Goal: Entertainment & Leisure: Consume media (video, audio)

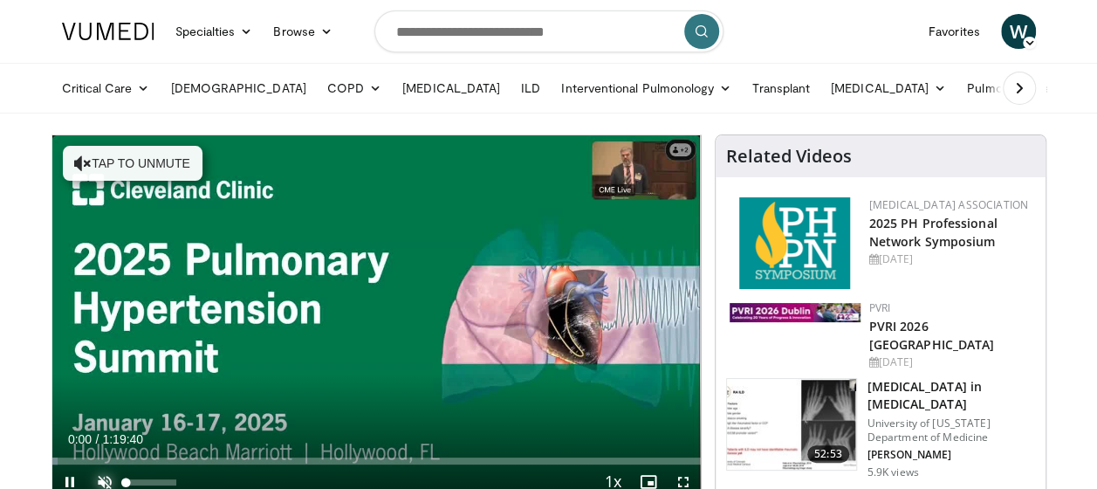
click at [103, 471] on span "Video Player" at bounding box center [104, 481] width 35 height 35
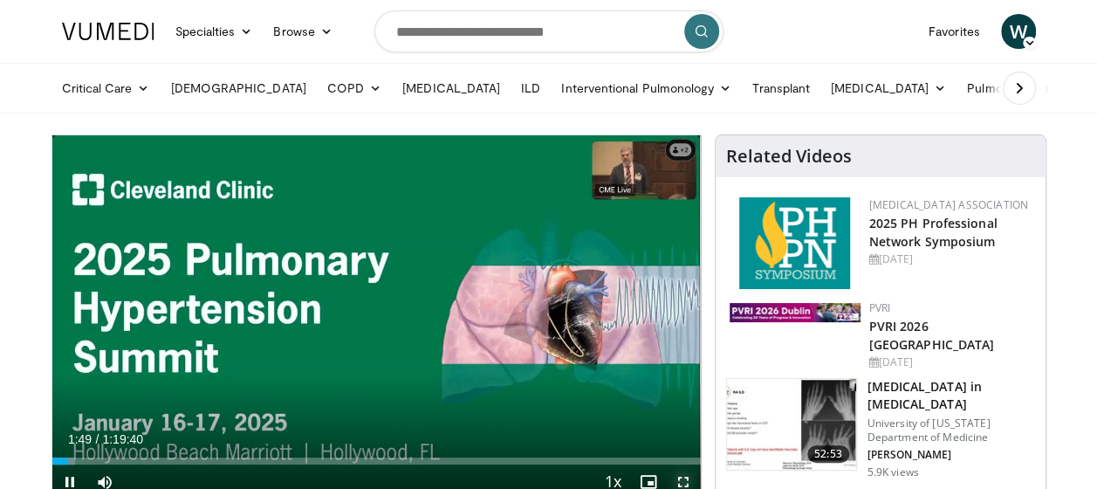
click at [687, 478] on span "Video Player" at bounding box center [683, 481] width 35 height 35
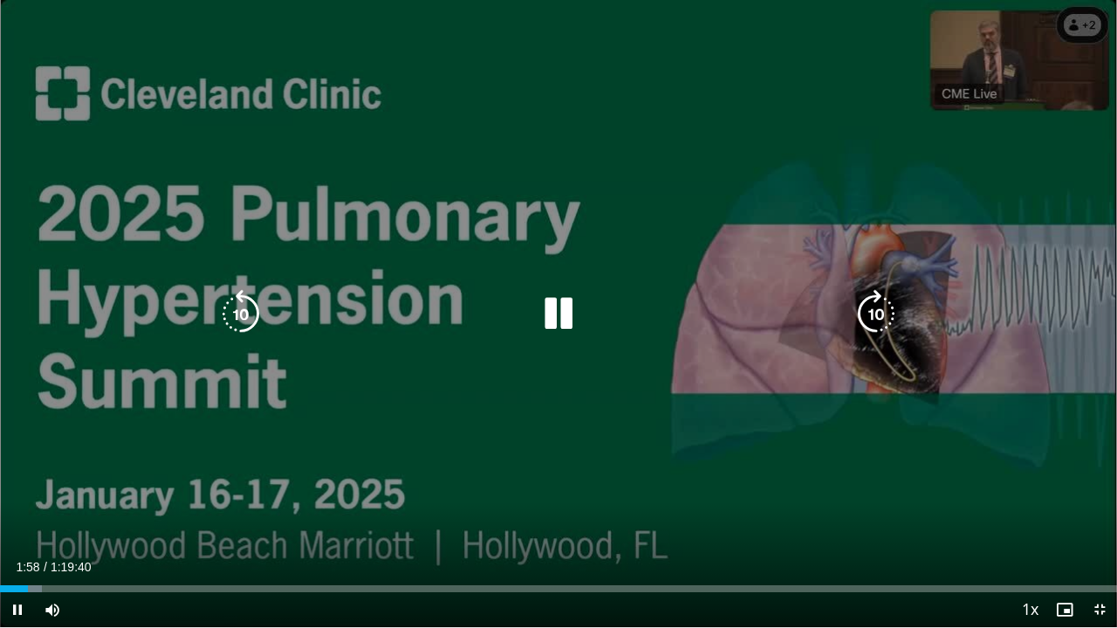
click at [238, 311] on icon "Video Player" at bounding box center [240, 314] width 49 height 49
click at [861, 326] on icon "Video Player" at bounding box center [876, 314] width 49 height 49
click at [868, 314] on icon "Video Player" at bounding box center [876, 314] width 49 height 49
click at [867, 308] on icon "Video Player" at bounding box center [876, 314] width 49 height 49
click at [867, 304] on icon "Video Player" at bounding box center [876, 314] width 49 height 49
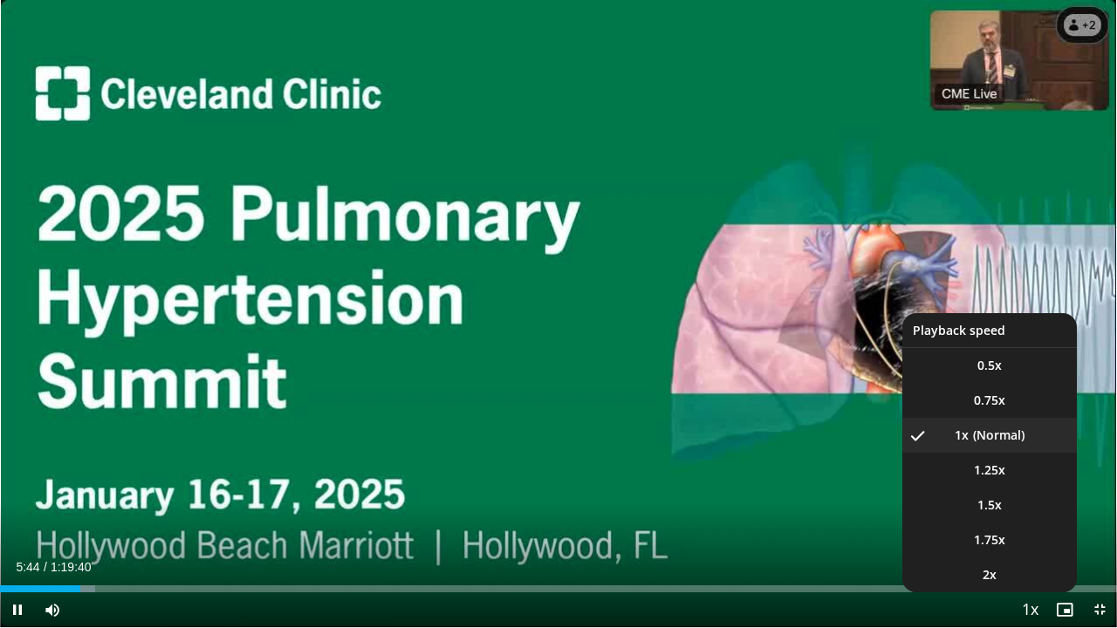
click at [1027, 488] on span "Video Player" at bounding box center [1030, 610] width 24 height 35
click at [990, 488] on span "1.5x" at bounding box center [989, 505] width 24 height 17
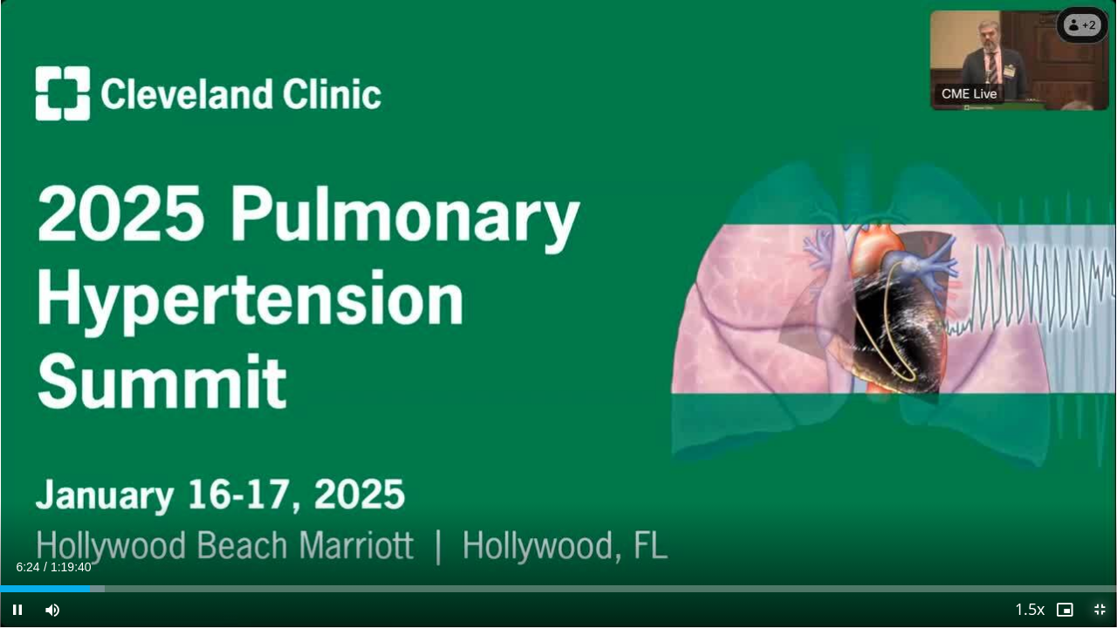
click at [1094, 488] on span "Video Player" at bounding box center [1099, 610] width 35 height 35
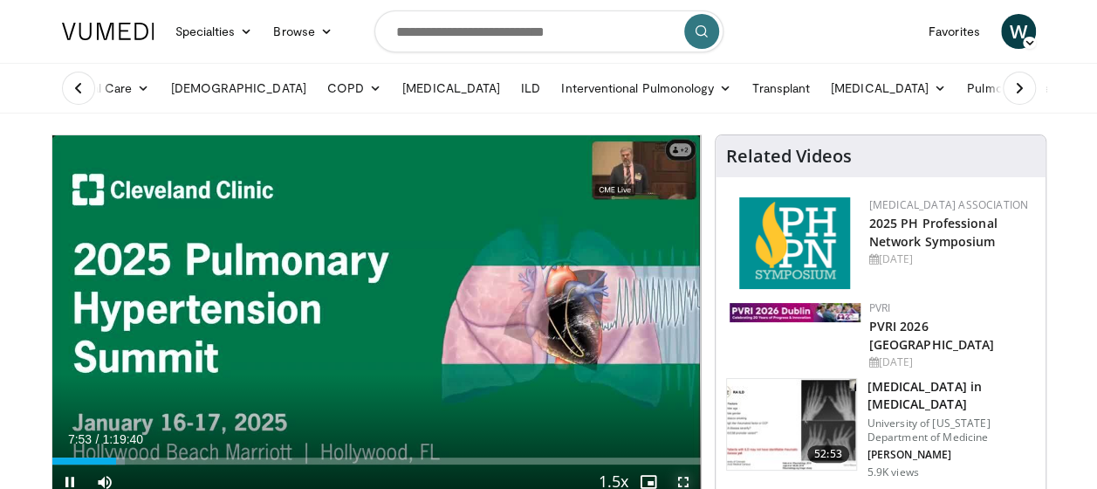
click at [678, 477] on span "Video Player" at bounding box center [683, 481] width 35 height 35
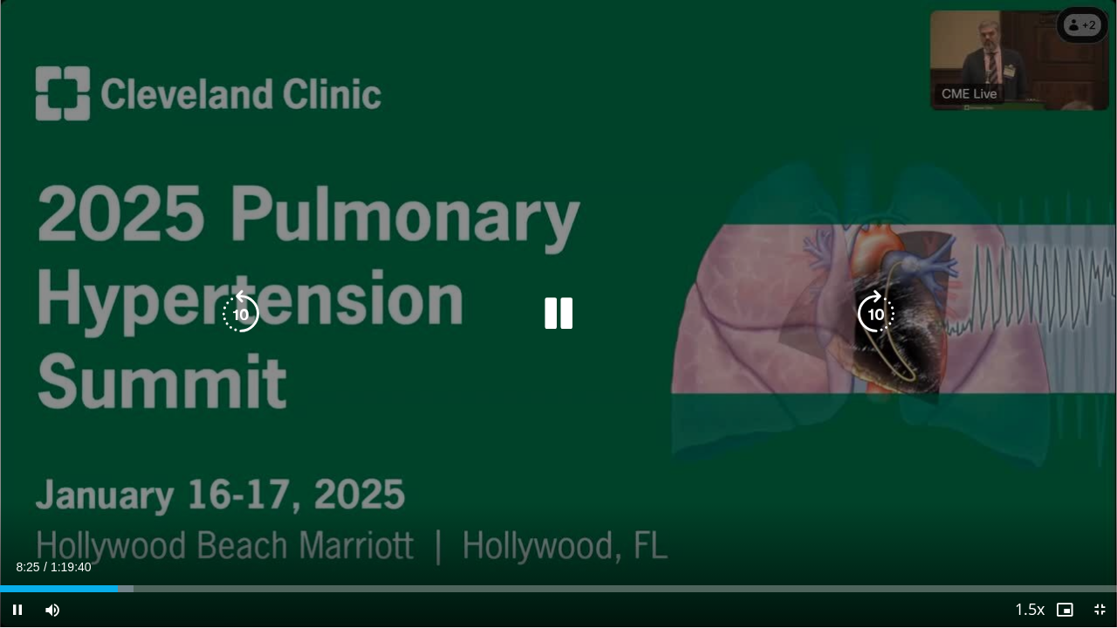
click at [869, 314] on icon "Video Player" at bounding box center [876, 314] width 49 height 49
click at [869, 313] on icon "Video Player" at bounding box center [876, 314] width 49 height 49
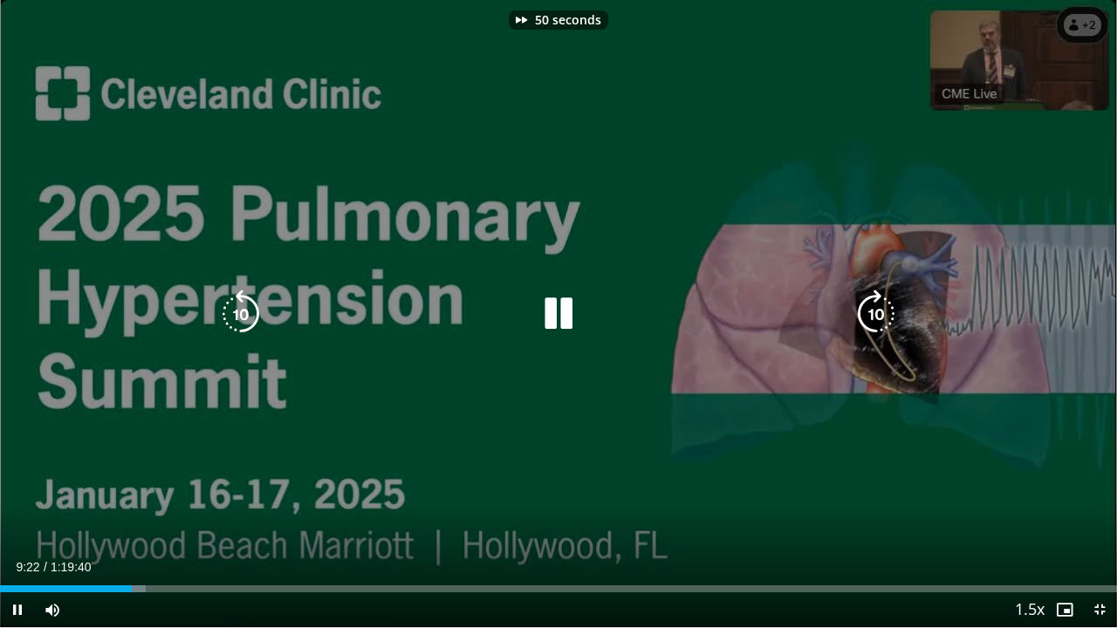
click at [869, 313] on icon "Video Player" at bounding box center [876, 314] width 49 height 49
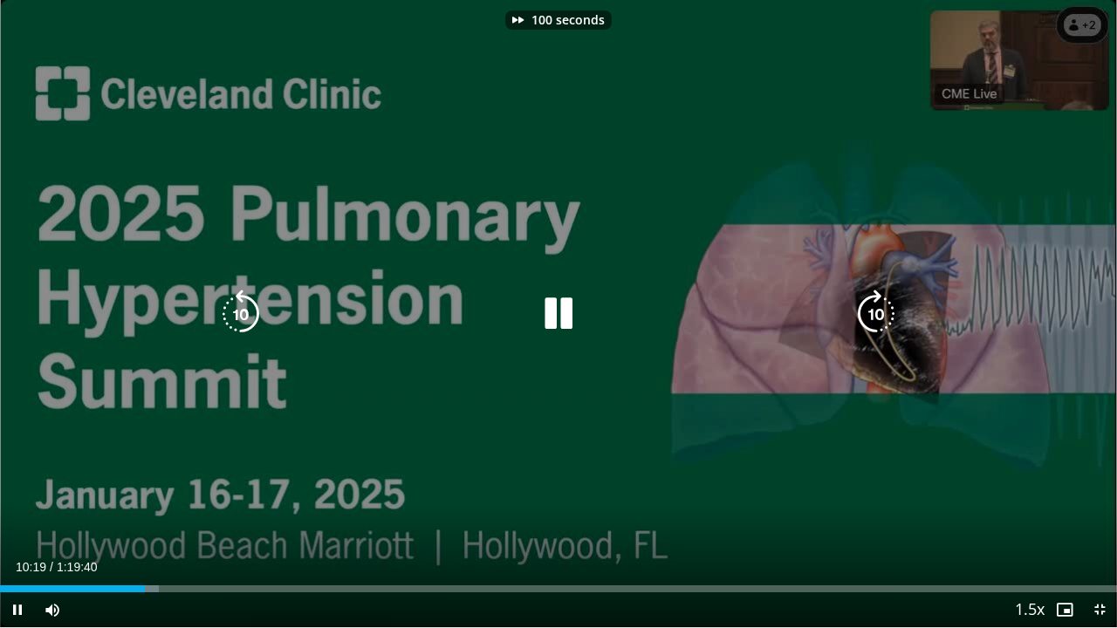
click at [869, 311] on icon "Video Player" at bounding box center [876, 314] width 49 height 49
click at [902, 316] on div "110 seconds Tap to unmute" at bounding box center [558, 313] width 1117 height 627
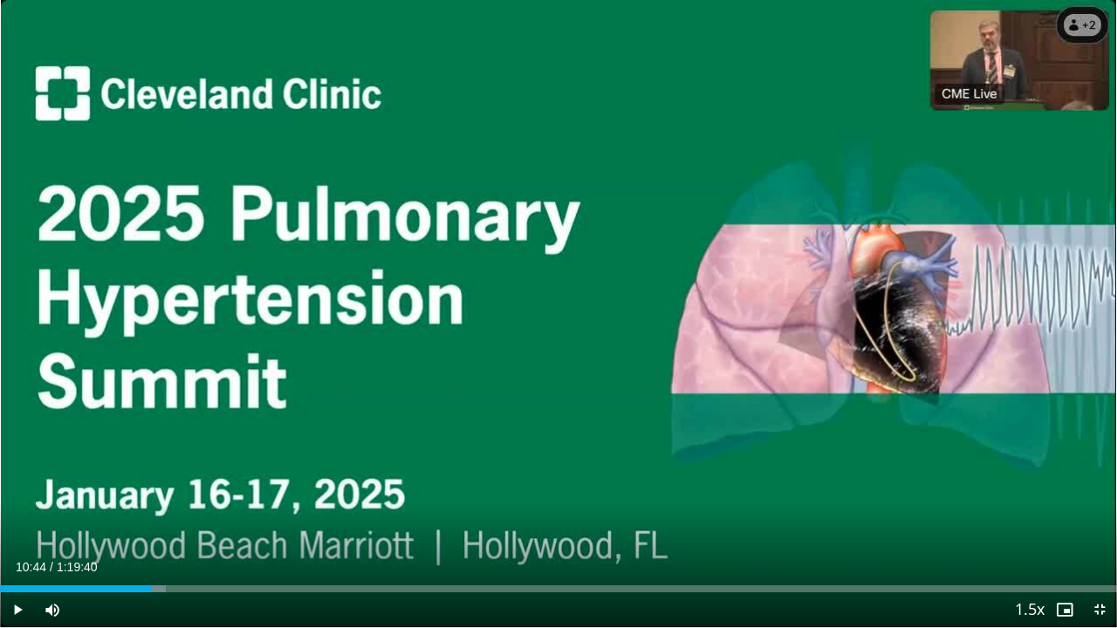
click at [902, 316] on div "110 seconds Tap to unmute" at bounding box center [558, 313] width 1117 height 627
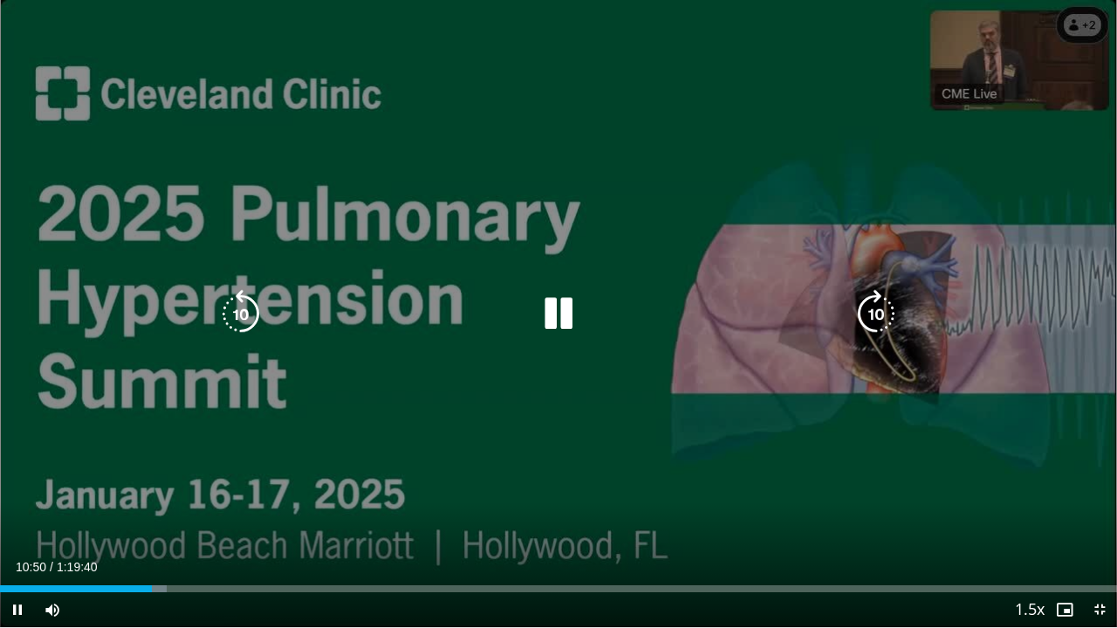
click at [869, 312] on icon "Video Player" at bounding box center [876, 314] width 49 height 49
click at [873, 297] on icon "Video Player" at bounding box center [876, 314] width 49 height 49
click at [873, 298] on icon "Video Player" at bounding box center [876, 314] width 49 height 49
click at [871, 298] on icon "Video Player" at bounding box center [876, 314] width 49 height 49
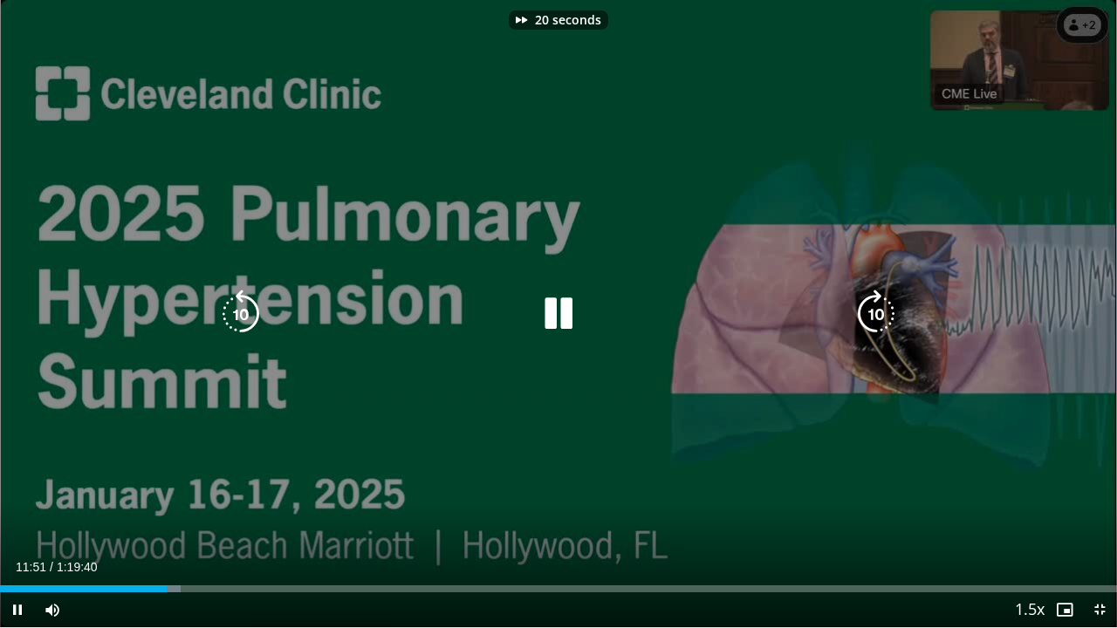
click at [871, 298] on icon "Video Player" at bounding box center [876, 314] width 49 height 49
drag, startPoint x: 871, startPoint y: 298, endPoint x: 521, endPoint y: 305, distance: 350.1
click at [521, 305] on div "Video Player" at bounding box center [558, 314] width 670 height 35
click at [871, 319] on icon "Video Player" at bounding box center [876, 314] width 49 height 49
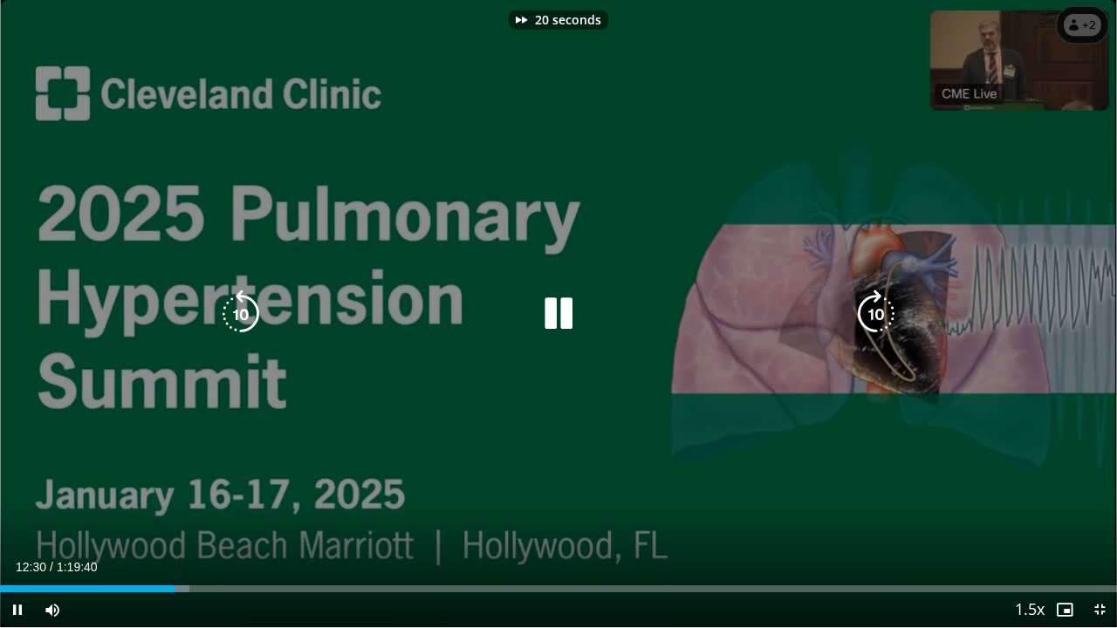
click at [871, 319] on icon "Video Player" at bounding box center [876, 314] width 49 height 49
drag, startPoint x: 871, startPoint y: 318, endPoint x: 258, endPoint y: 209, distance: 622.1
click at [255, 209] on div "50 seconds Tap to unmute" at bounding box center [558, 313] width 1117 height 627
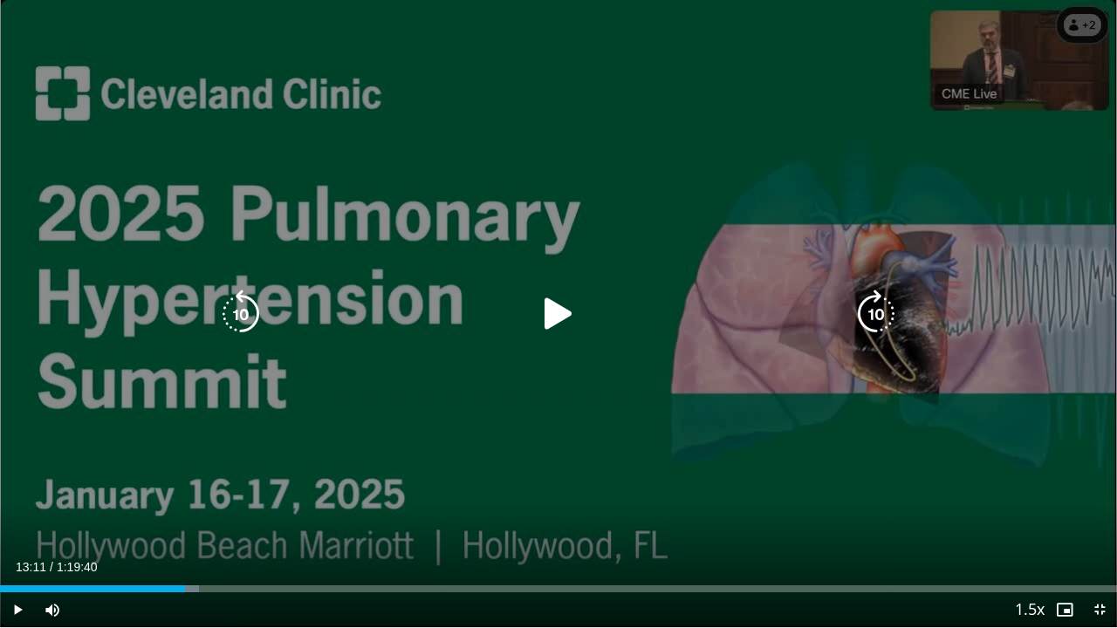
click at [538, 309] on icon "Video Player" at bounding box center [558, 314] width 49 height 49
click at [543, 316] on icon "Video Player" at bounding box center [558, 314] width 49 height 49
click at [546, 305] on icon "Video Player" at bounding box center [558, 314] width 49 height 49
click at [251, 311] on icon "Video Player" at bounding box center [240, 314] width 49 height 49
click at [251, 310] on icon "Video Player" at bounding box center [240, 314] width 49 height 49
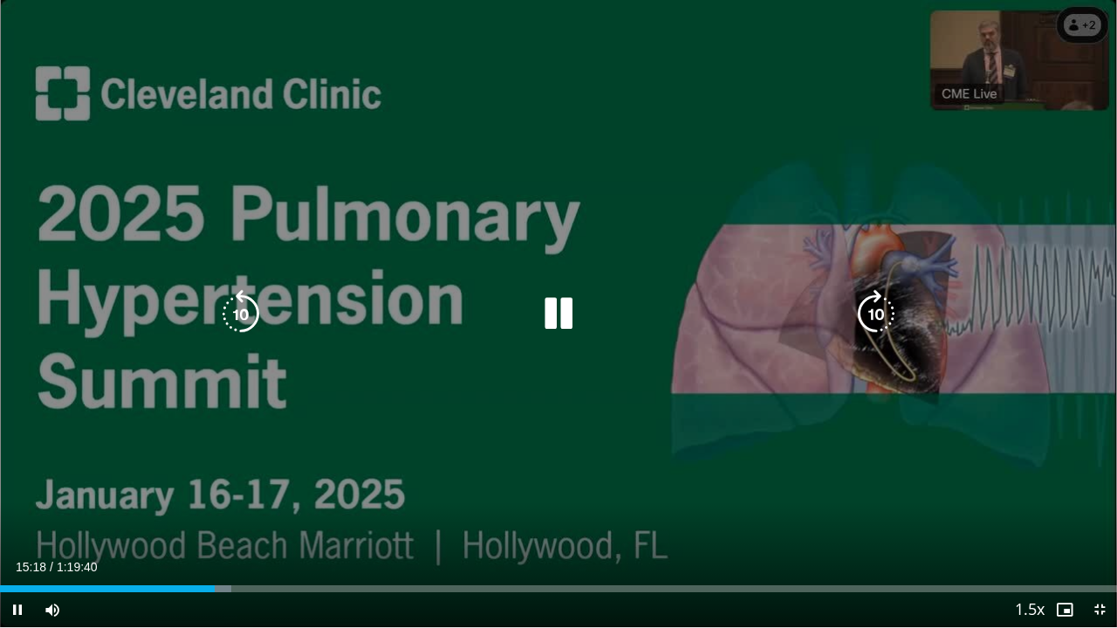
click at [450, 330] on div "Video Player" at bounding box center [558, 314] width 670 height 35
click at [249, 305] on icon "Video Player" at bounding box center [240, 314] width 49 height 49
click at [232, 304] on icon "Video Player" at bounding box center [240, 314] width 49 height 49
click at [250, 315] on icon "Video Player" at bounding box center [240, 314] width 49 height 49
click at [635, 223] on div "20 seconds Tap to unmute" at bounding box center [558, 313] width 1117 height 627
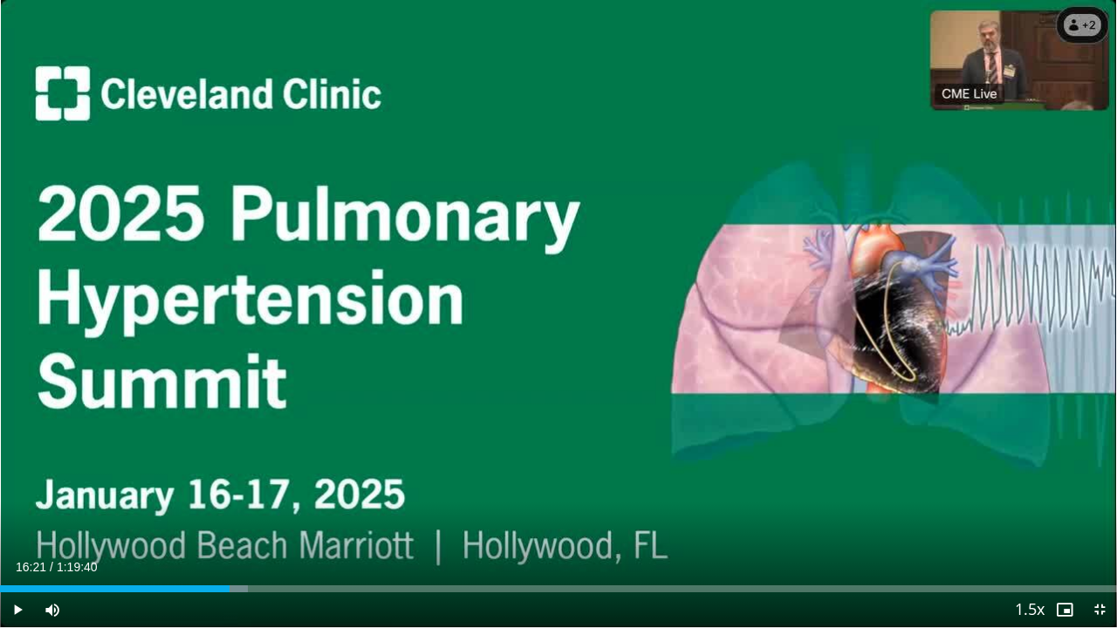
click at [556, 315] on div "20 seconds Tap to unmute" at bounding box center [558, 313] width 1117 height 627
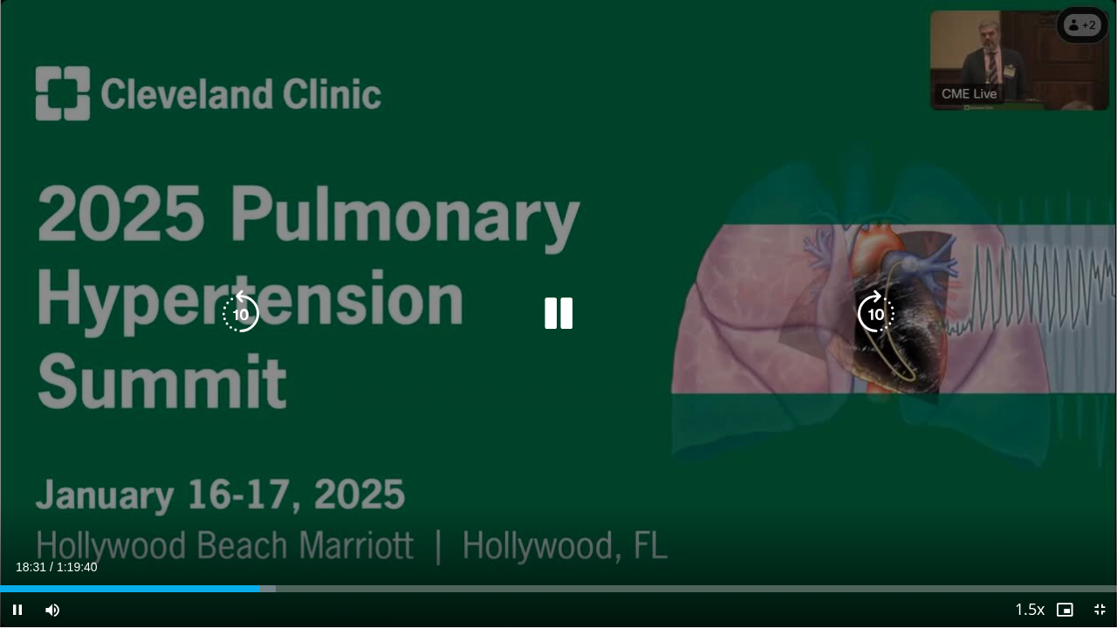
click at [319, 119] on div "20 seconds Tap to unmute" at bounding box center [558, 313] width 1117 height 627
click at [560, 311] on icon "Video Player" at bounding box center [558, 314] width 49 height 49
click at [869, 317] on icon "Video Player" at bounding box center [876, 314] width 49 height 49
click at [881, 321] on icon "Video Player" at bounding box center [876, 314] width 49 height 49
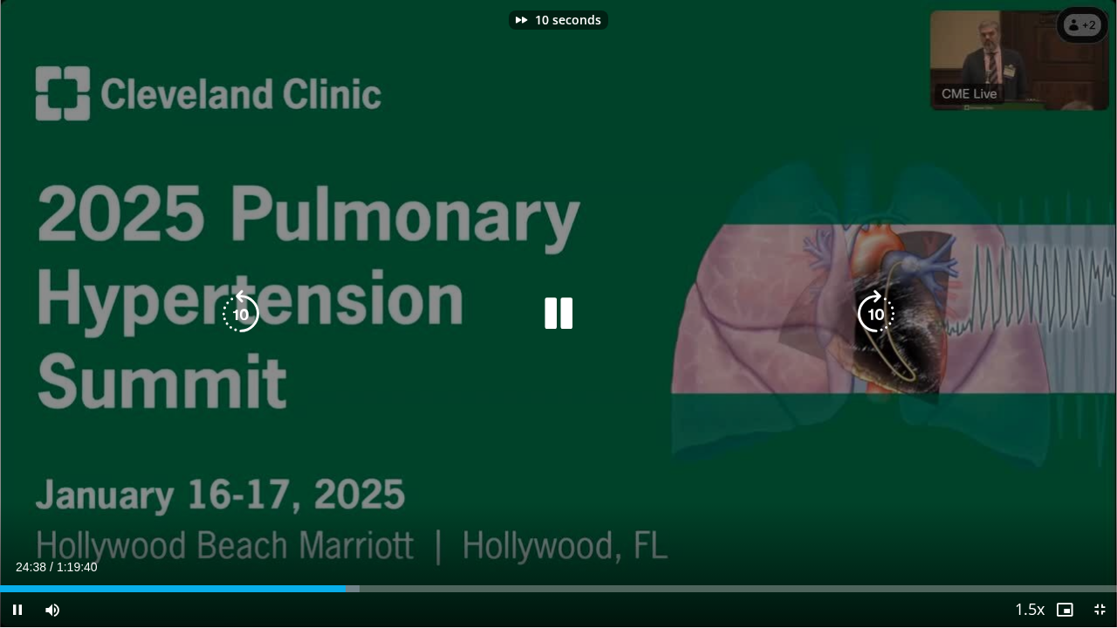
click at [881, 319] on icon "Video Player" at bounding box center [876, 314] width 49 height 49
click at [881, 318] on icon "Video Player" at bounding box center [876, 314] width 49 height 49
drag, startPoint x: 818, startPoint y: 12, endPoint x: 784, endPoint y: 72, distance: 69.2
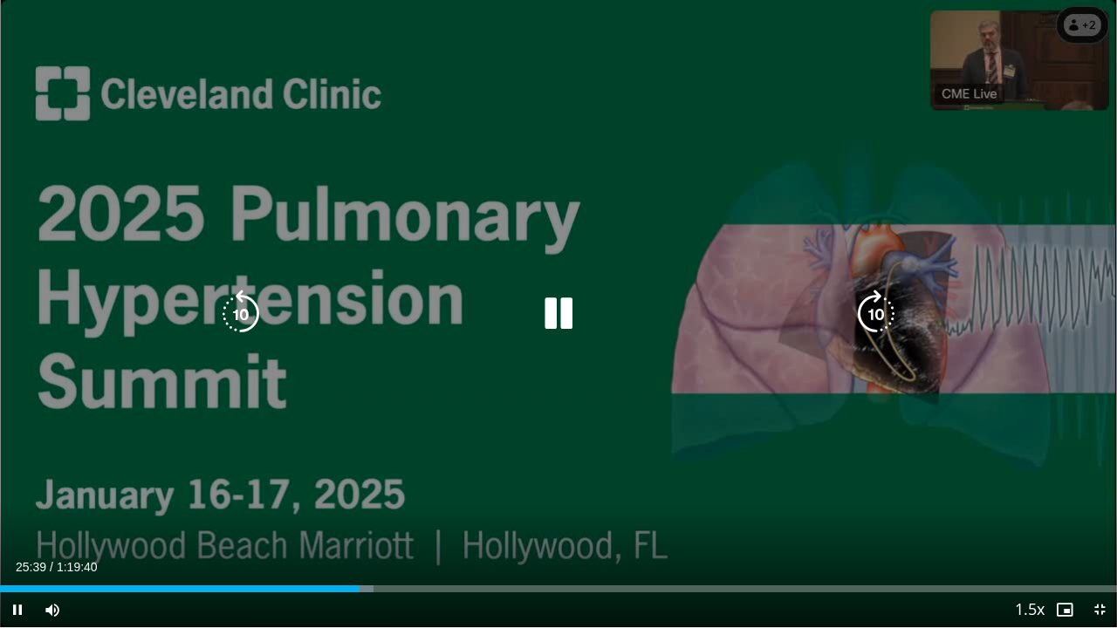
click at [784, 72] on div "20 seconds Tap to unmute" at bounding box center [558, 313] width 1117 height 627
click at [854, 403] on div "20 seconds Tap to unmute" at bounding box center [558, 313] width 1117 height 627
click at [1079, 31] on div "20 seconds Tap to unmute" at bounding box center [558, 313] width 1117 height 627
drag, startPoint x: 846, startPoint y: 10, endPoint x: 773, endPoint y: 182, distance: 186.6
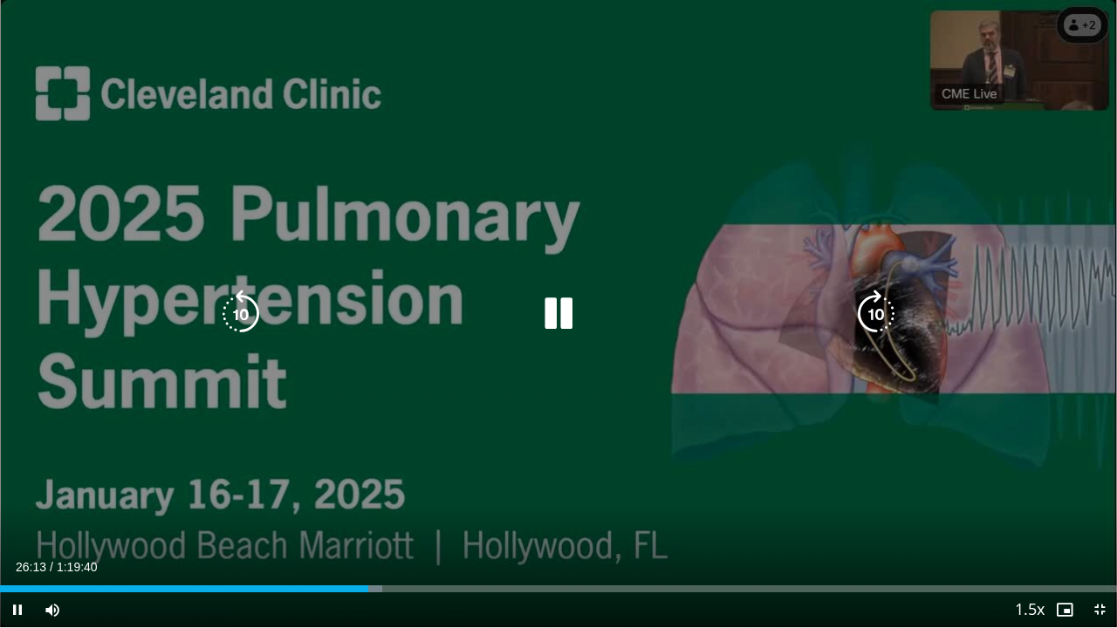
click at [775, 183] on div "20 seconds Tap to unmute" at bounding box center [558, 313] width 1117 height 627
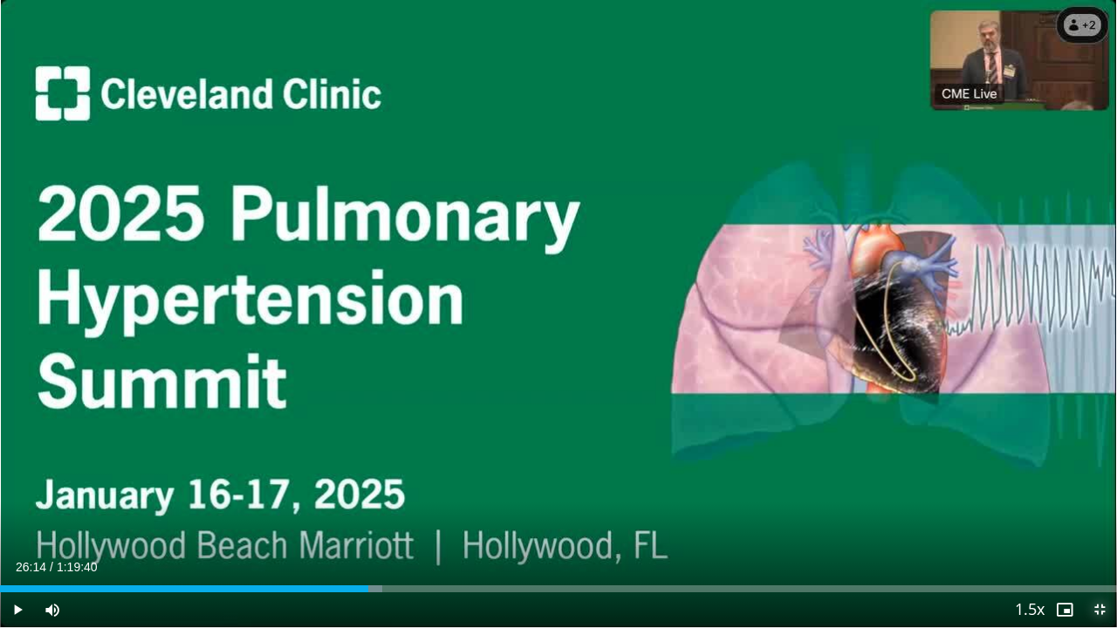
click at [1096, 488] on span "Video Player" at bounding box center [1099, 610] width 35 height 35
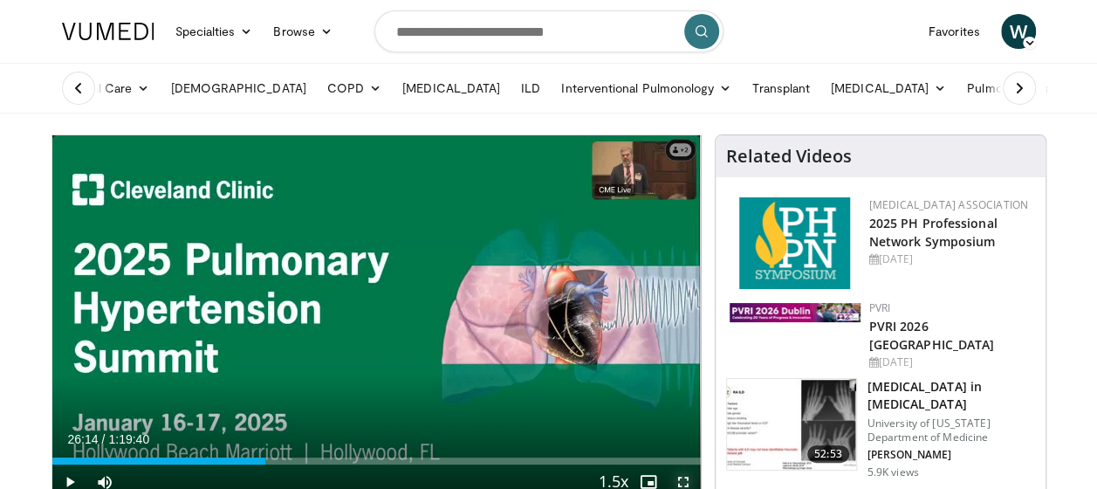
drag, startPoint x: 686, startPoint y: 473, endPoint x: 684, endPoint y: 566, distance: 92.5
click at [686, 473] on span "Video Player" at bounding box center [683, 481] width 35 height 35
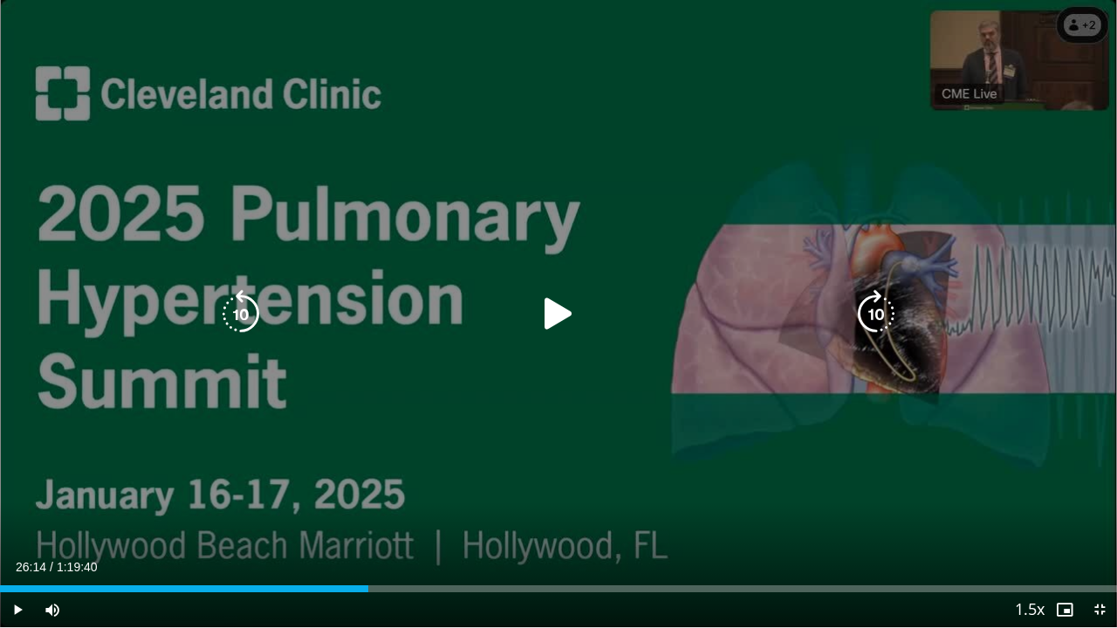
click at [552, 316] on icon "Video Player" at bounding box center [558, 314] width 49 height 49
click at [874, 323] on icon "Video Player" at bounding box center [876, 314] width 49 height 49
click at [252, 297] on icon "Video Player" at bounding box center [240, 314] width 49 height 49
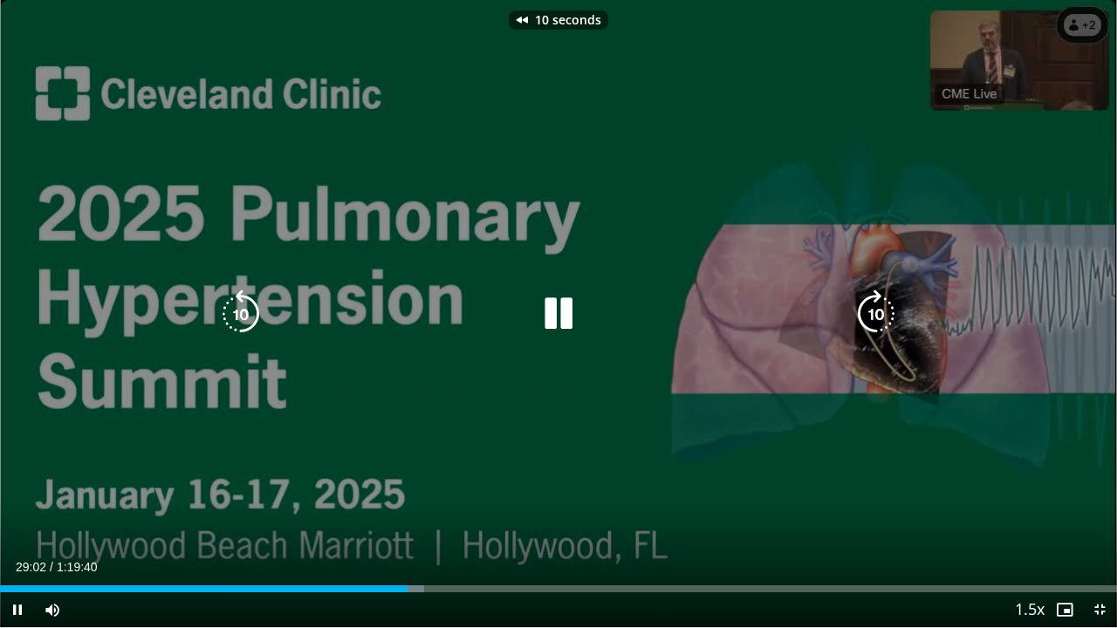
click at [236, 303] on icon "Video Player" at bounding box center [240, 314] width 49 height 49
click at [885, 307] on icon "Video Player" at bounding box center [876, 314] width 49 height 49
click at [232, 311] on icon "Video Player" at bounding box center [240, 314] width 49 height 49
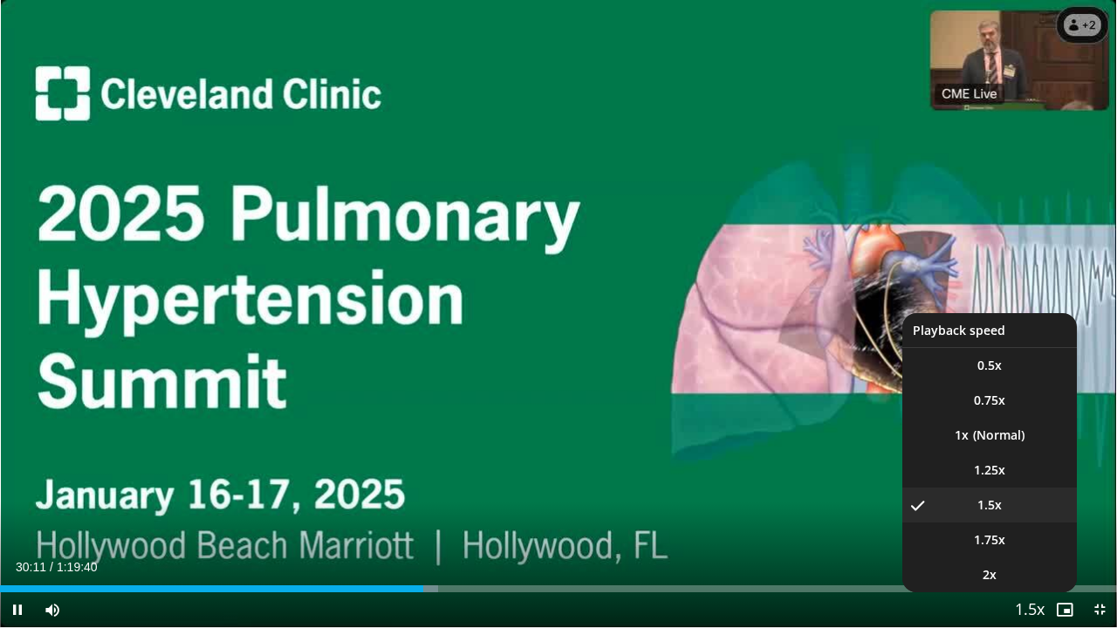
click at [1039, 488] on span "Video Player" at bounding box center [1030, 610] width 24 height 35
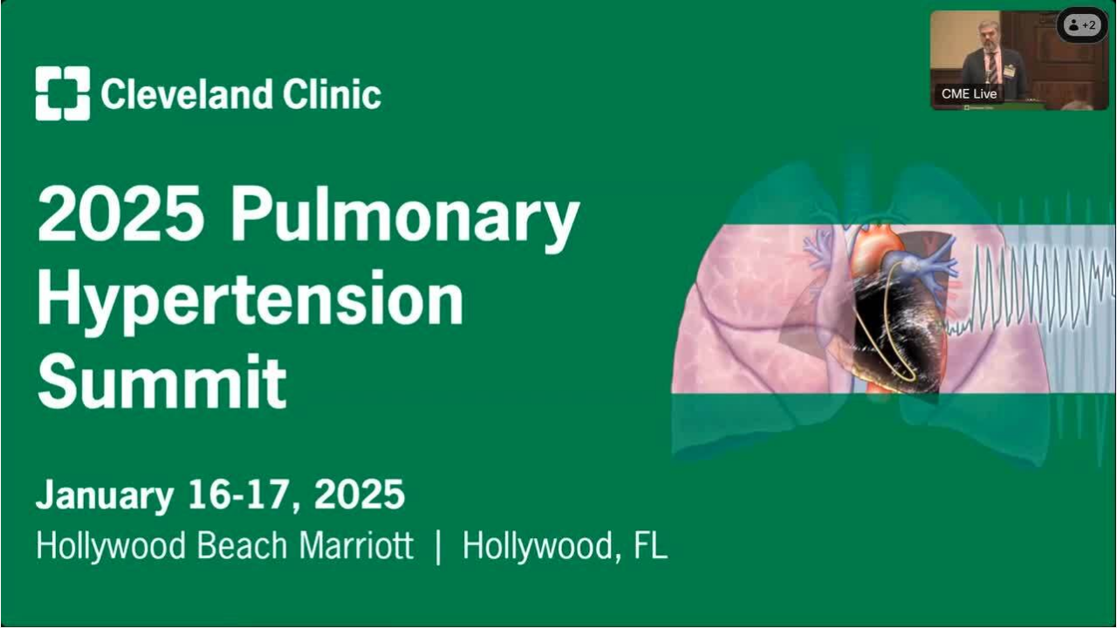
click at [1039, 488] on div "10 seconds Tap to unmute" at bounding box center [558, 313] width 1117 height 627
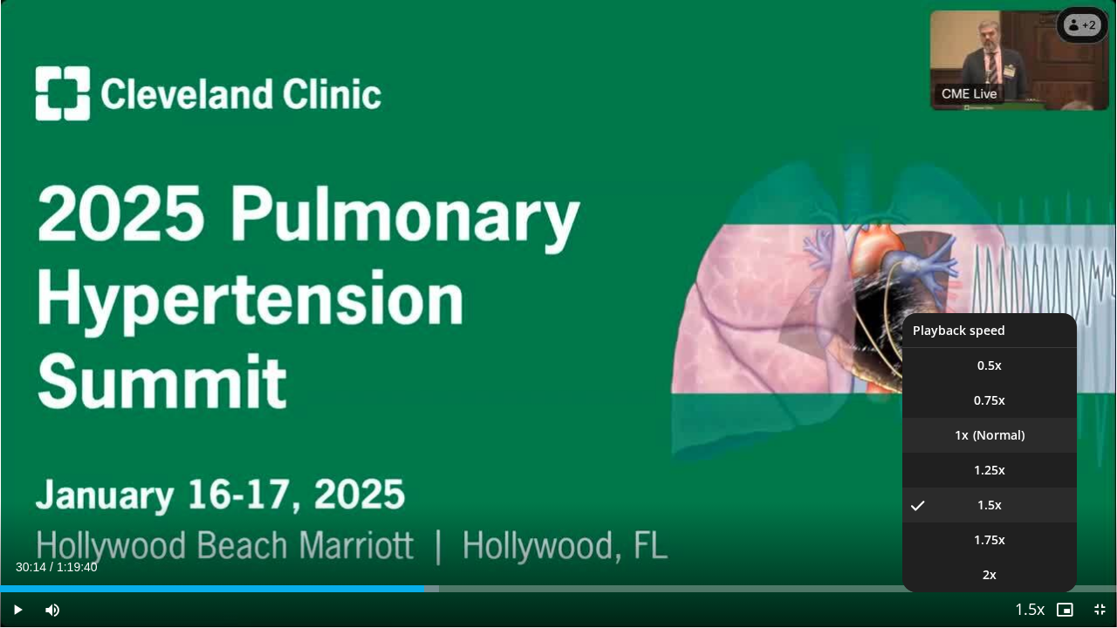
click at [996, 438] on li "1x" at bounding box center [989, 435] width 175 height 35
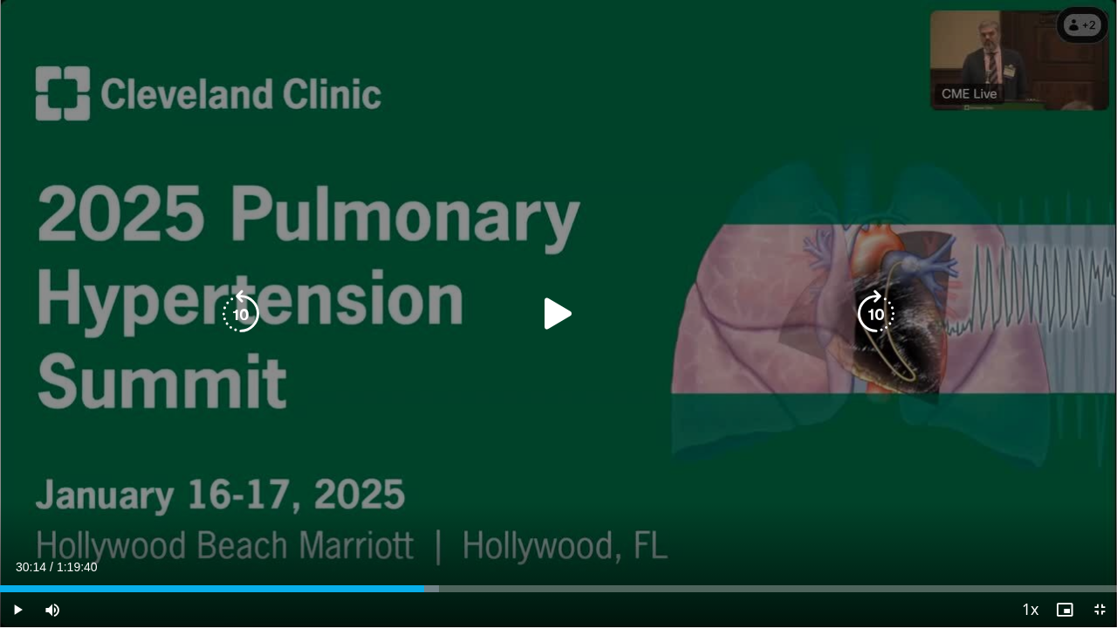
click at [237, 312] on icon "Video Player" at bounding box center [240, 314] width 49 height 49
click at [559, 315] on icon "Video Player" at bounding box center [558, 314] width 49 height 49
click at [250, 318] on icon "Video Player" at bounding box center [240, 314] width 49 height 49
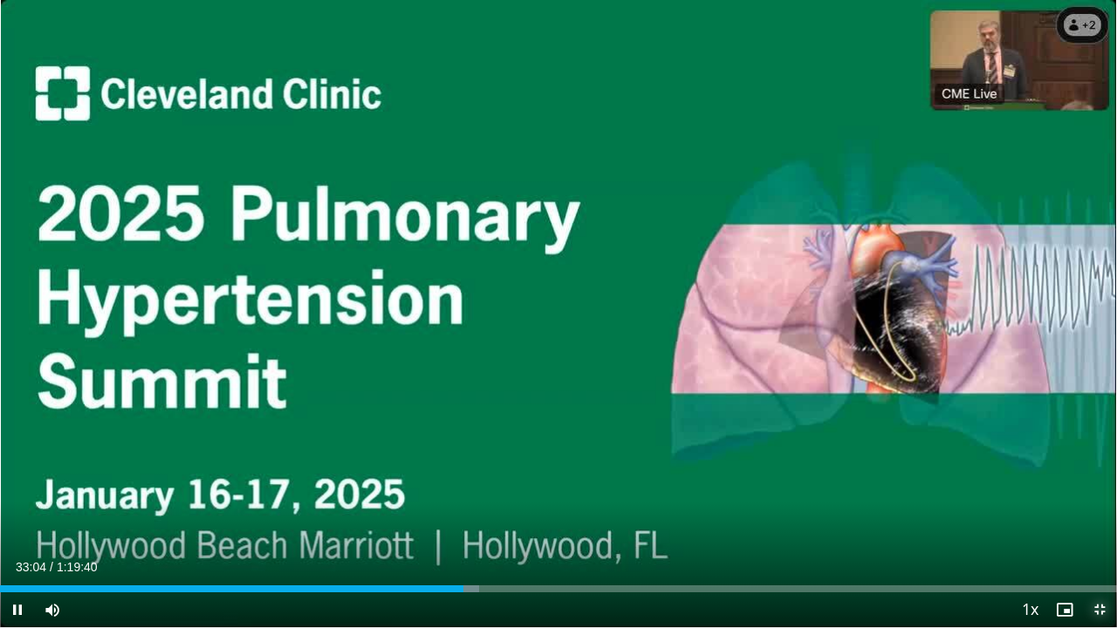
click at [1096, 488] on span "Video Player" at bounding box center [1099, 610] width 35 height 35
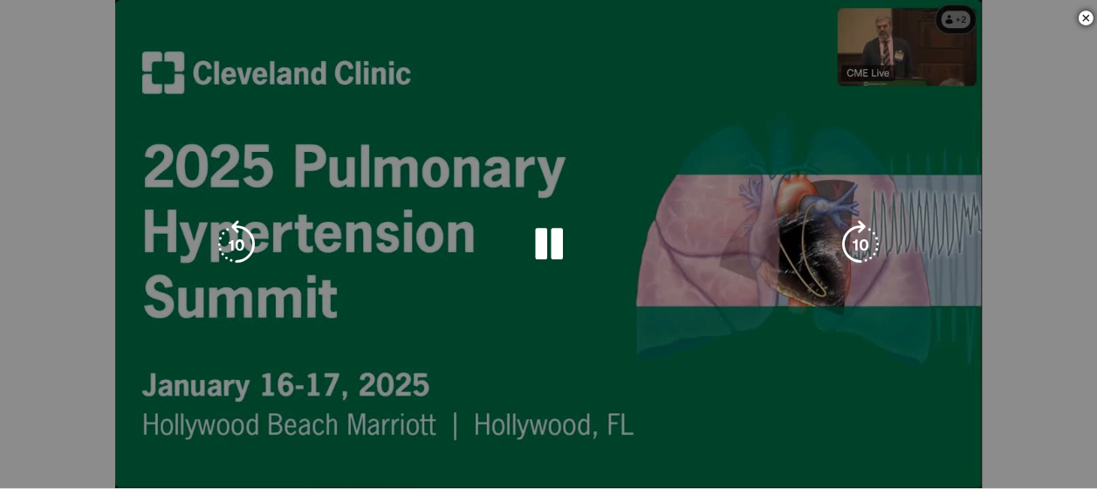
scroll to position [349, 0]
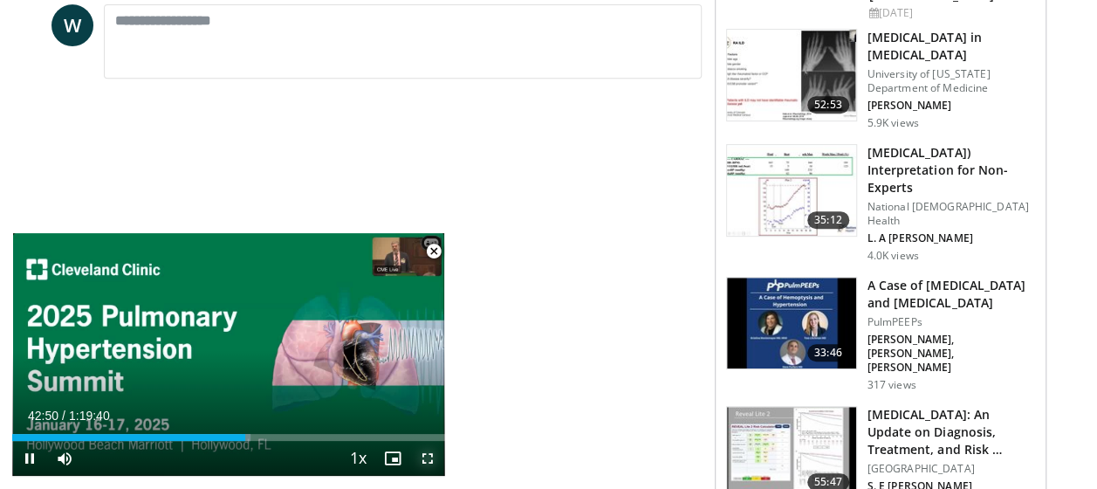
click at [431, 452] on span "Video Player" at bounding box center [427, 458] width 35 height 35
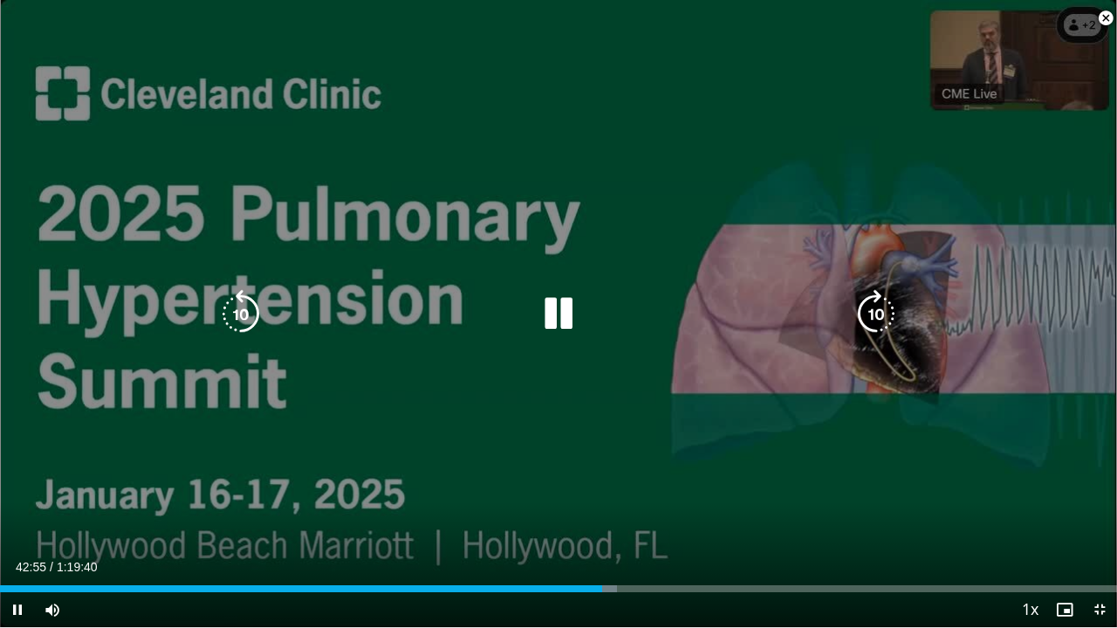
click at [881, 317] on icon "Video Player" at bounding box center [876, 314] width 49 height 49
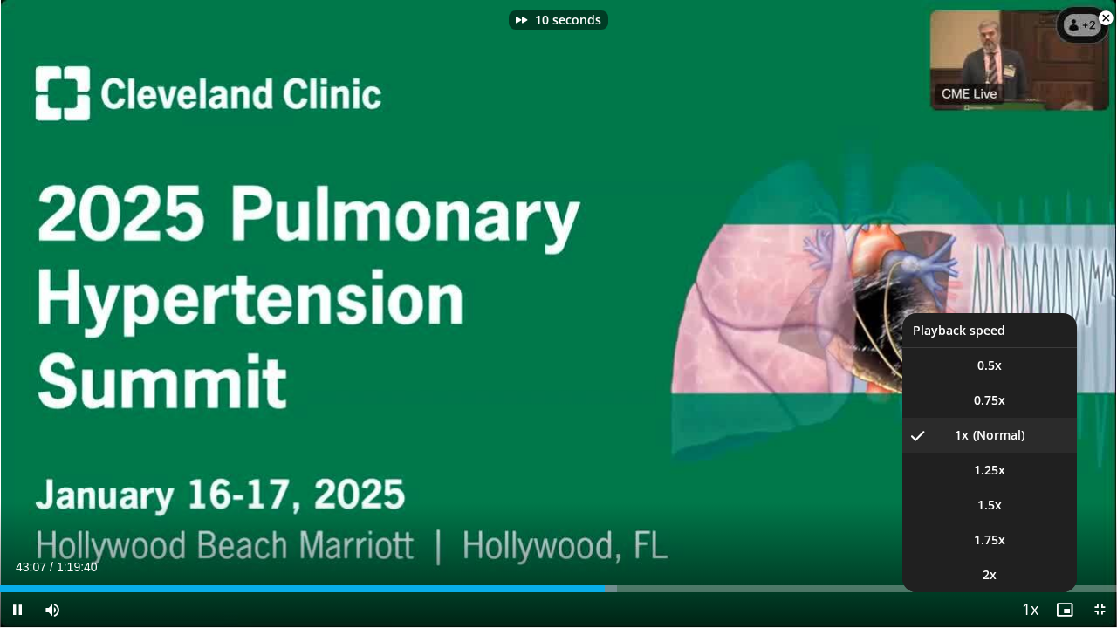
click at [1035, 488] on span "Video Player" at bounding box center [1030, 610] width 24 height 35
click at [995, 488] on span "1.5x" at bounding box center [989, 505] width 24 height 17
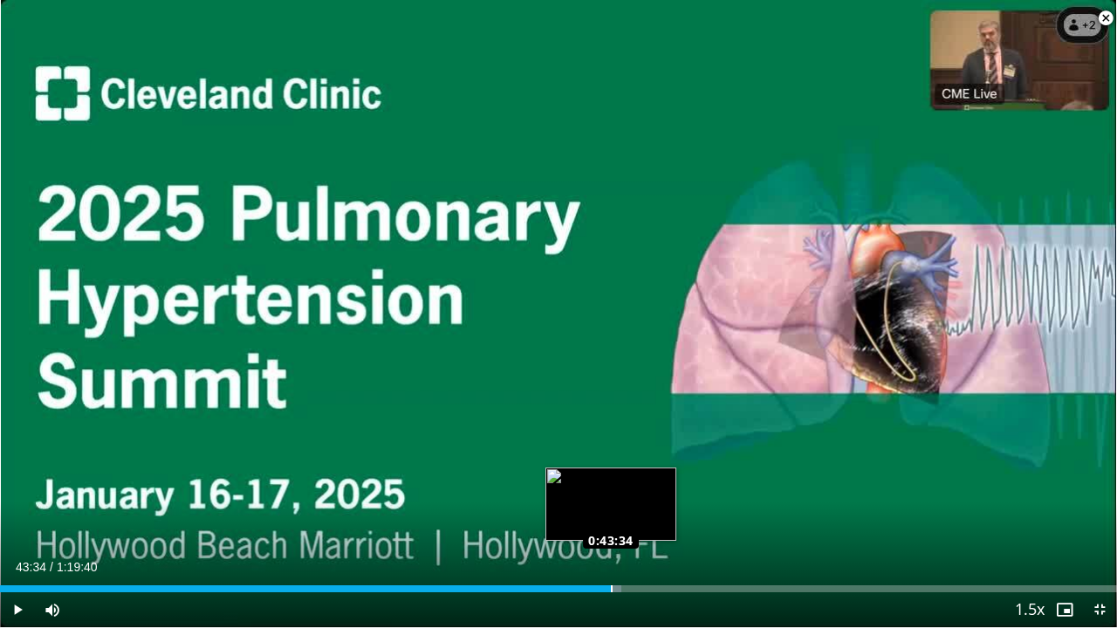
click at [611, 488] on div "Loaded : 55.62% 0:43:11 0:43:34" at bounding box center [558, 584] width 1117 height 17
click at [633, 488] on video-js "**********" at bounding box center [558, 314] width 1117 height 628
click at [627, 488] on div "Loaded : 56.24% 0:43:44 0:44:45" at bounding box center [558, 584] width 1117 height 17
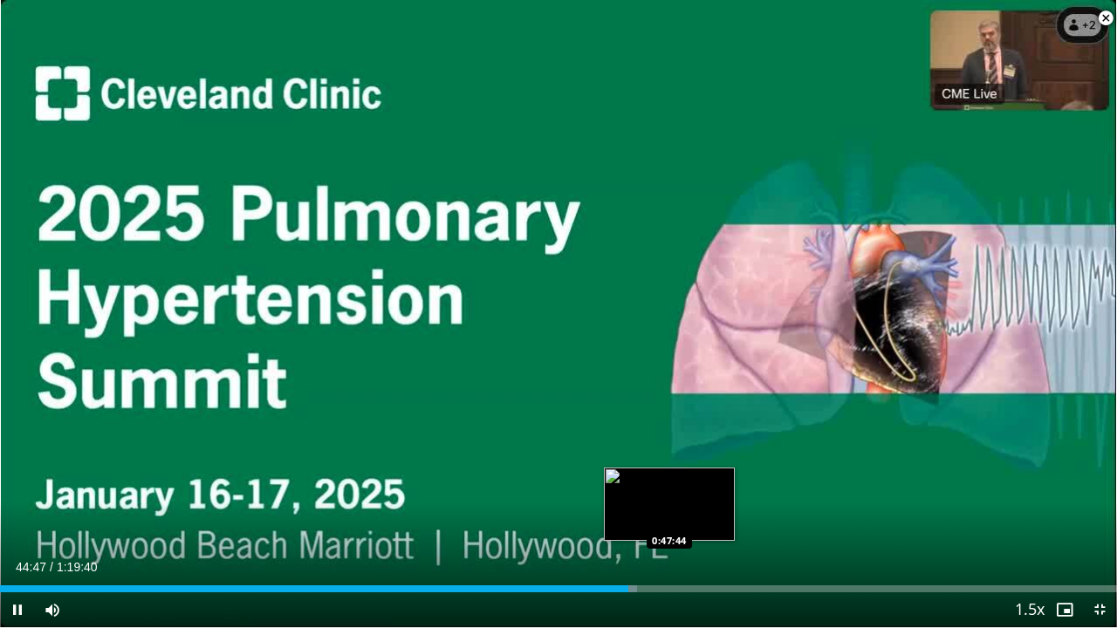
click at [669, 488] on div "Loaded : 57.07% 0:44:47 0:47:44" at bounding box center [558, 589] width 1117 height 7
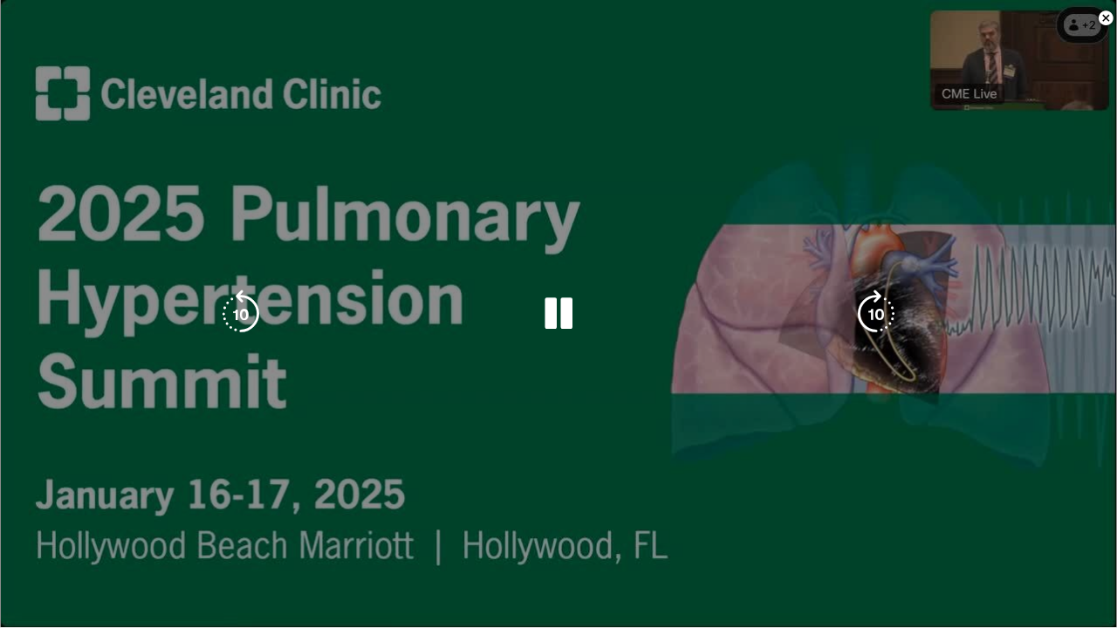
click at [698, 488] on video-js "**********" at bounding box center [558, 314] width 1117 height 628
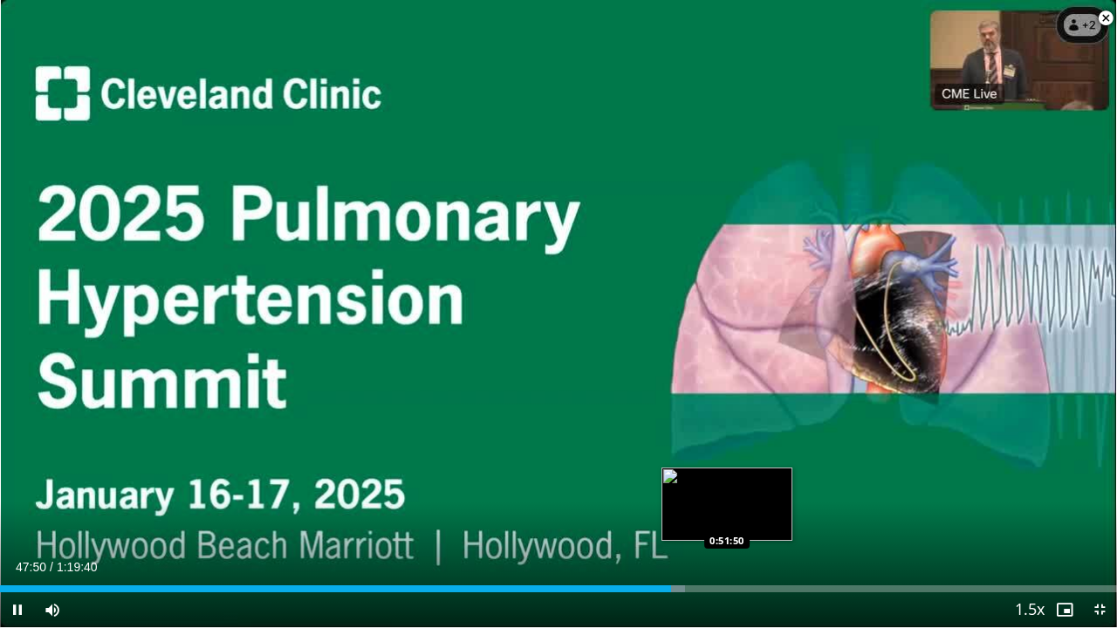
click at [726, 488] on div "Loaded : 61.30% 0:47:50 0:51:50" at bounding box center [558, 589] width 1117 height 7
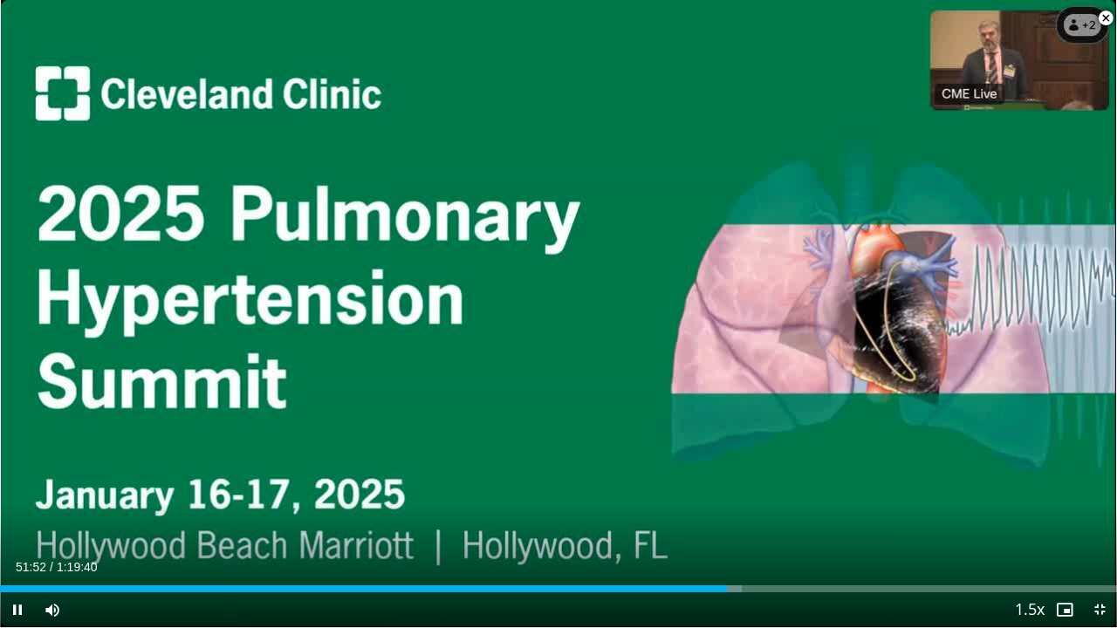
click at [772, 488] on div "Current Time 51:52 / Duration 1:19:40 Pause Skip Backward Skip Forward Mute 0% …" at bounding box center [558, 610] width 1117 height 35
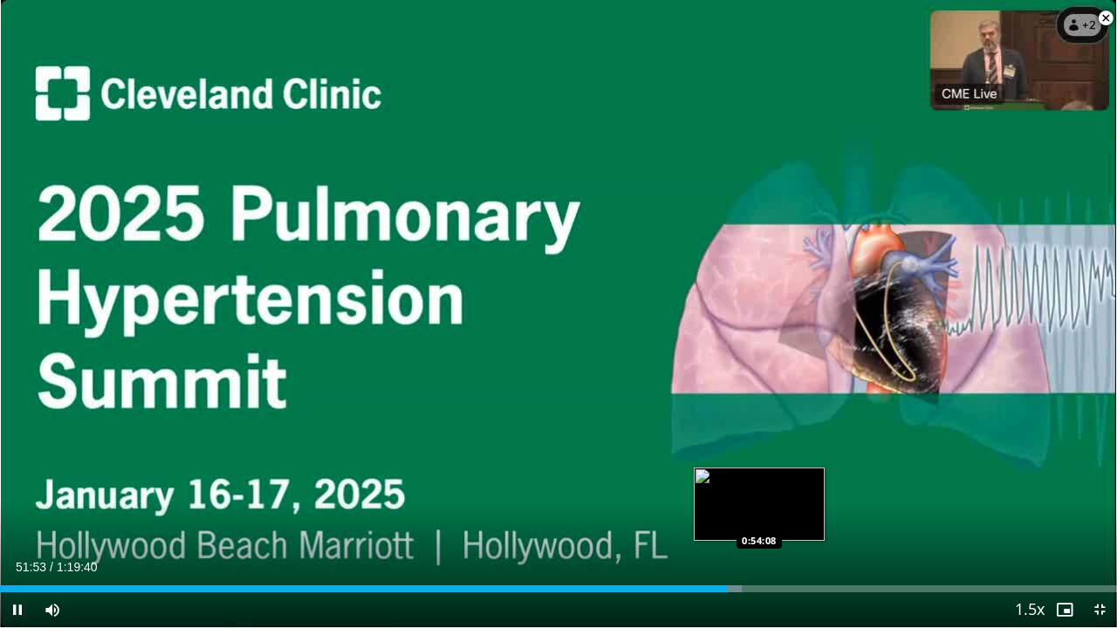
click at [759, 488] on div "Loaded : 66.41% 0:51:53 0:54:08" at bounding box center [558, 589] width 1117 height 7
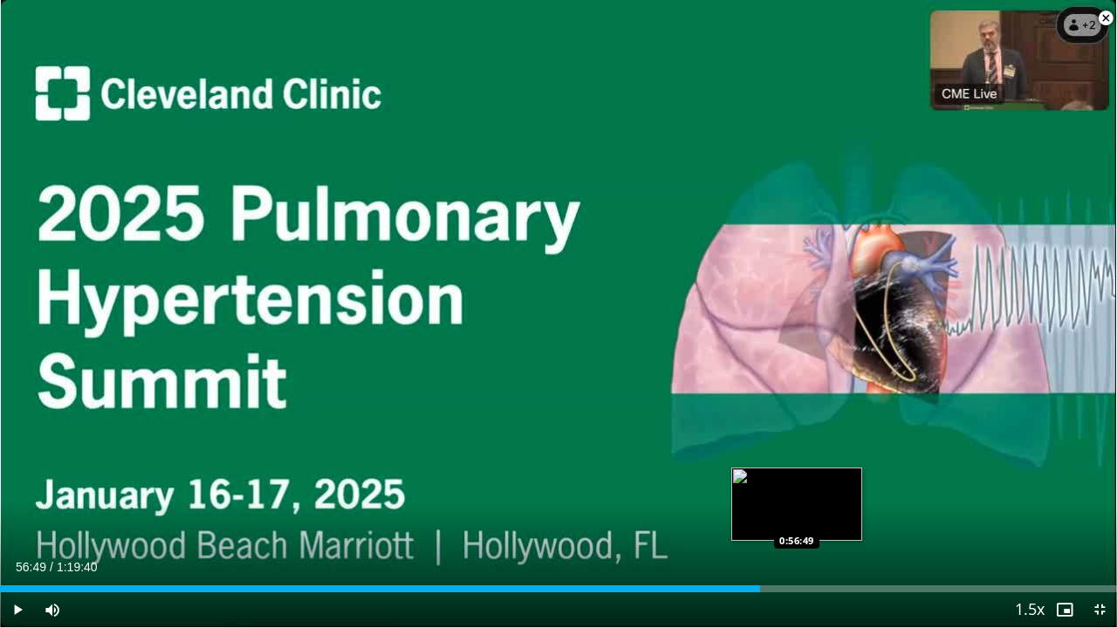
click at [797, 488] on div "Loaded : 0.00% 0:56:49 0:56:49" at bounding box center [558, 584] width 1117 height 17
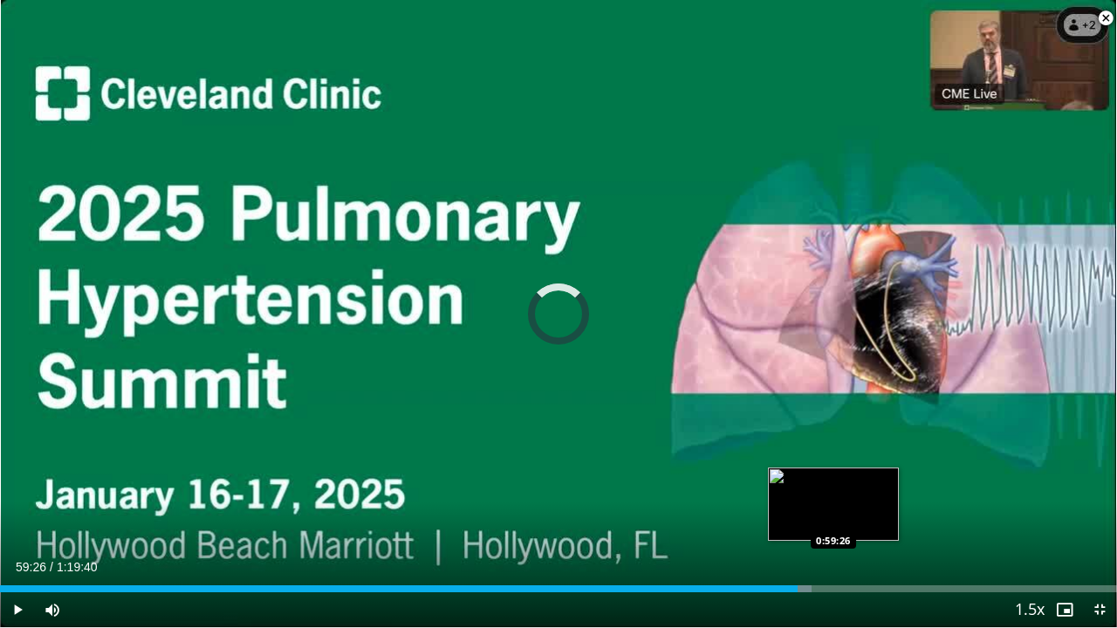
click at [833, 488] on div "Loaded : 72.63% 0:59:26 0:59:26" at bounding box center [558, 584] width 1117 height 17
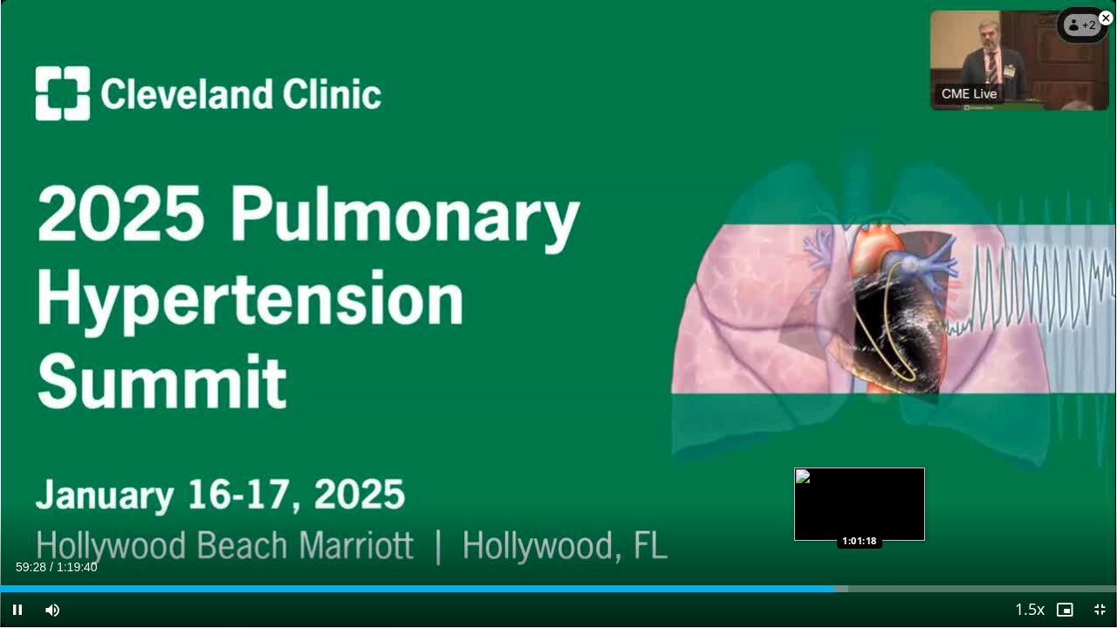
click at [857, 488] on div "Loaded : 75.94% 0:59:28 1:01:18" at bounding box center [558, 589] width 1117 height 7
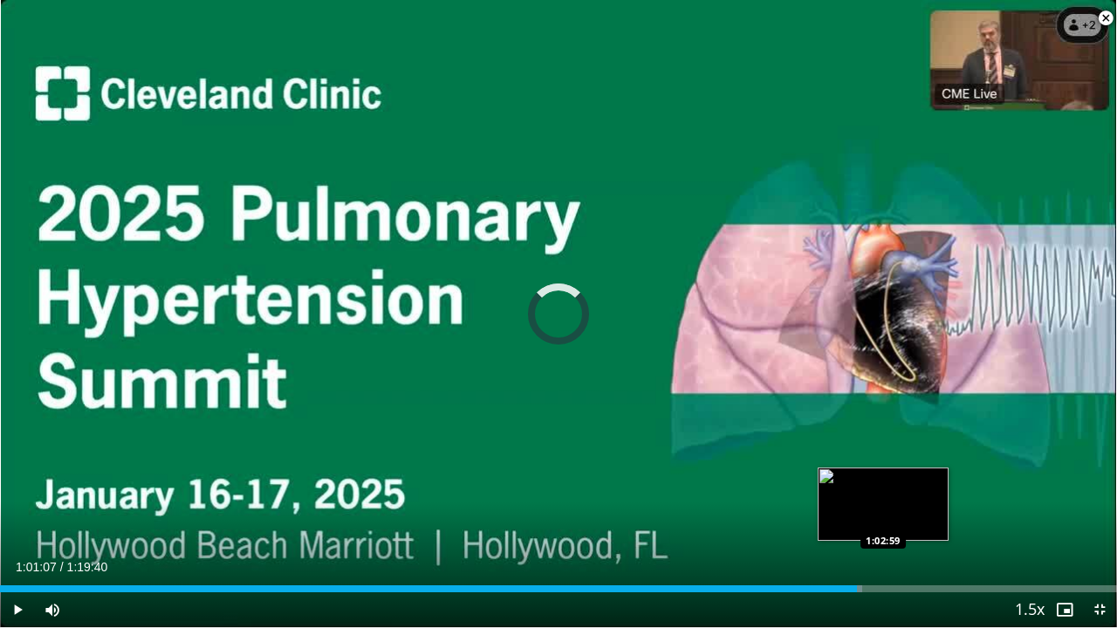
click at [883, 488] on div "Loaded : 77.20% 1:01:08 1:02:59" at bounding box center [558, 589] width 1117 height 7
click at [918, 488] on div "Loaded : 0.00% 1:03:00 1:05:24" at bounding box center [558, 589] width 1117 height 7
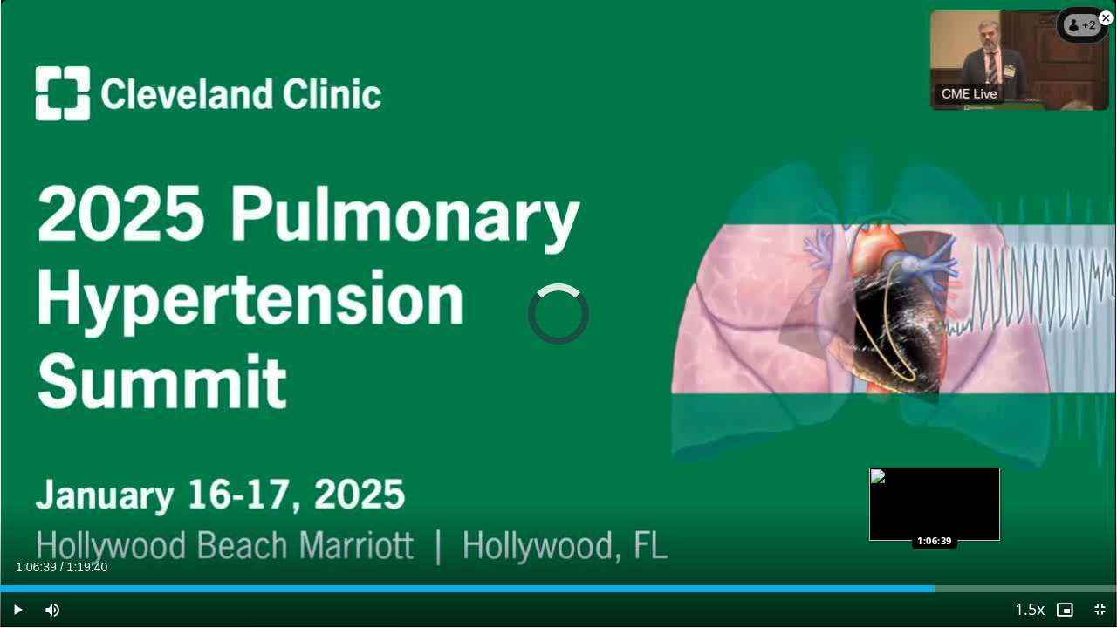
click at [935, 488] on div "Loaded : 0.00% 1:06:39 1:06:39" at bounding box center [558, 589] width 1117 height 7
click at [951, 488] on div "Loaded : 85.09% 1:06:43 1:07:50" at bounding box center [558, 589] width 1117 height 7
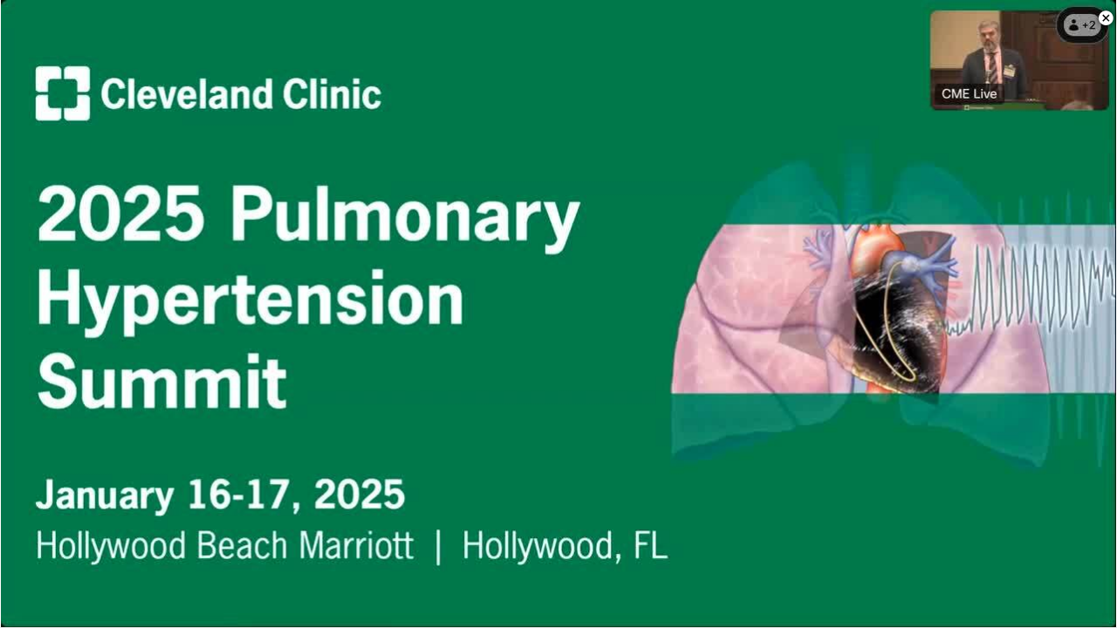
click at [869, 316] on div "10 seconds Tap to unmute" at bounding box center [558, 313] width 1117 height 627
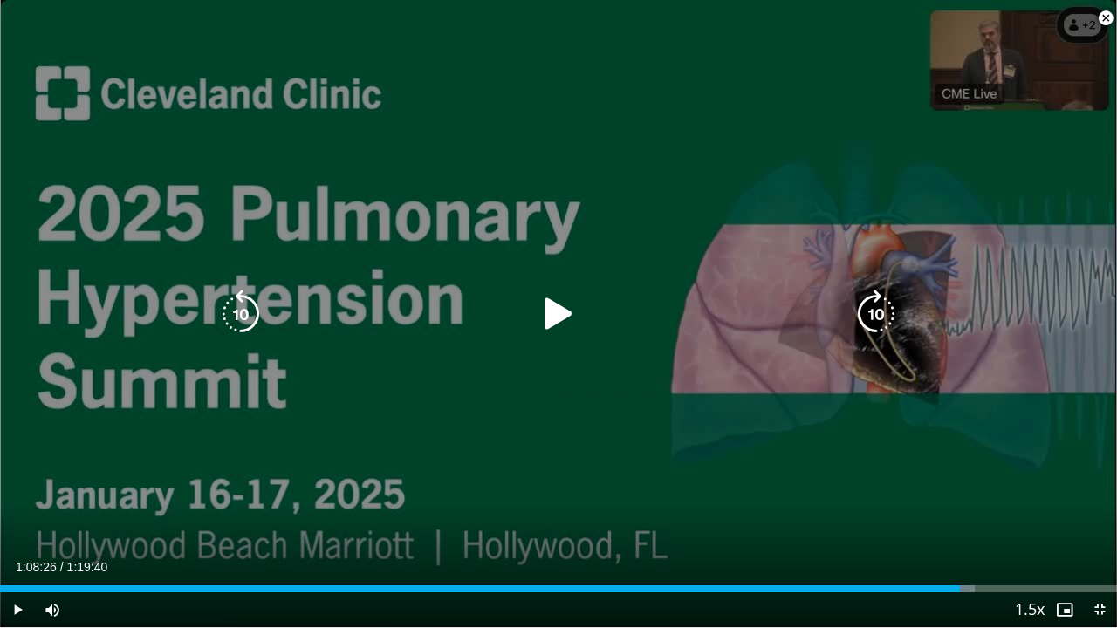
click at [874, 312] on icon "Video Player" at bounding box center [876, 314] width 49 height 49
click at [578, 316] on icon "Video Player" at bounding box center [558, 314] width 49 height 49
click at [869, 316] on icon "Video Player" at bounding box center [876, 314] width 49 height 49
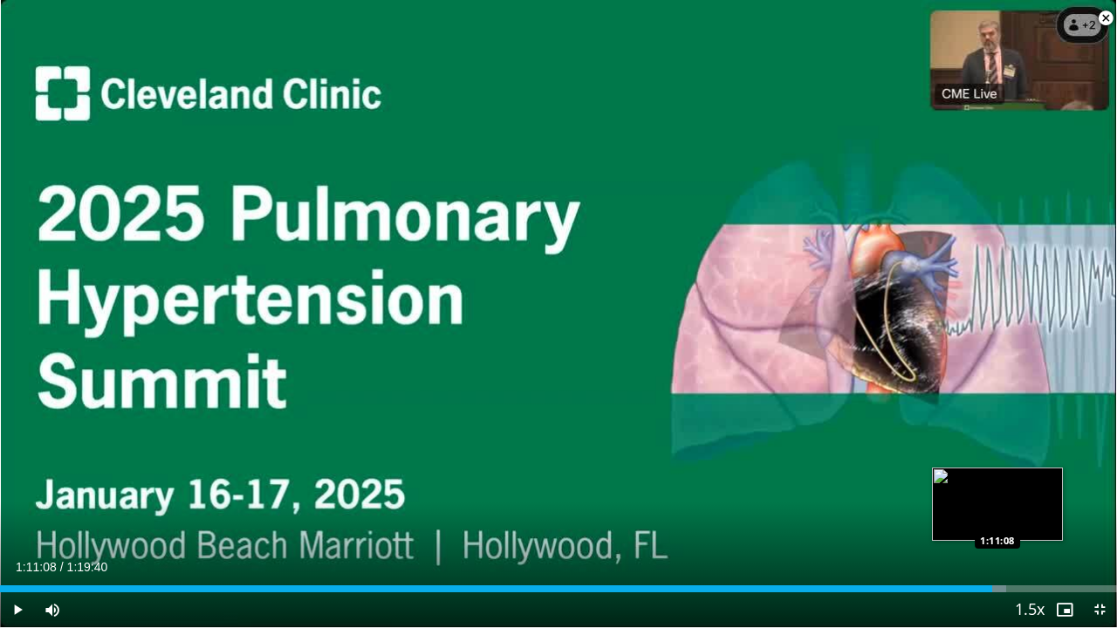
click at [998, 488] on div "Loaded : 90.07% 1:10:44 1:11:08" at bounding box center [558, 584] width 1117 height 17
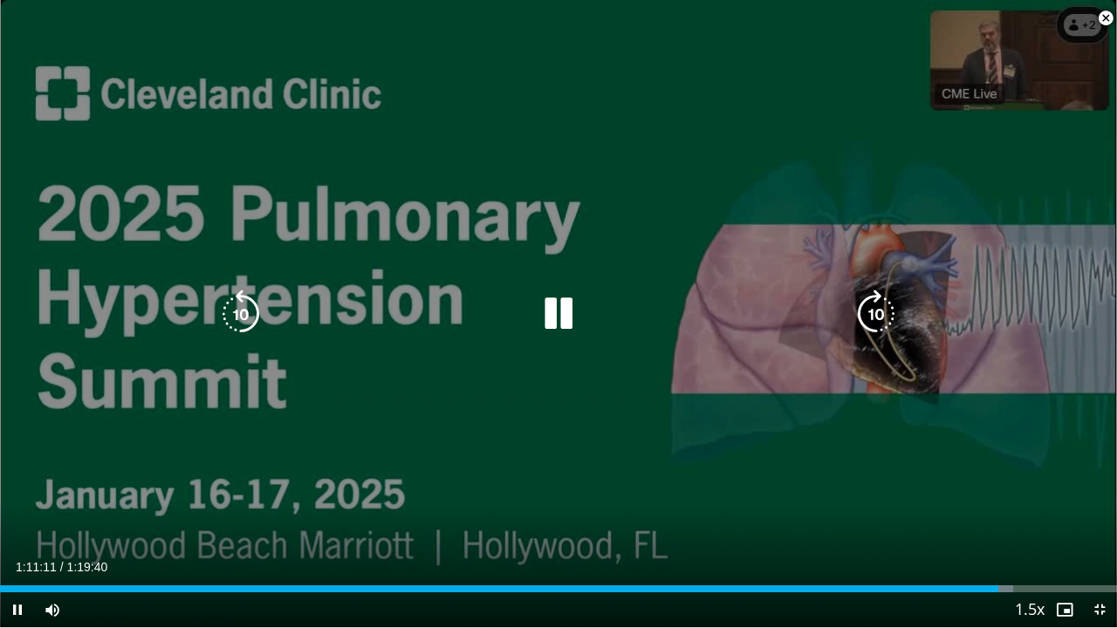
click at [855, 313] on icon "Video Player" at bounding box center [876, 314] width 49 height 49
click at [890, 308] on icon "Video Player" at bounding box center [876, 314] width 49 height 49
click at [883, 310] on icon "Video Player" at bounding box center [876, 314] width 49 height 49
click at [876, 315] on icon "Video Player" at bounding box center [876, 314] width 49 height 49
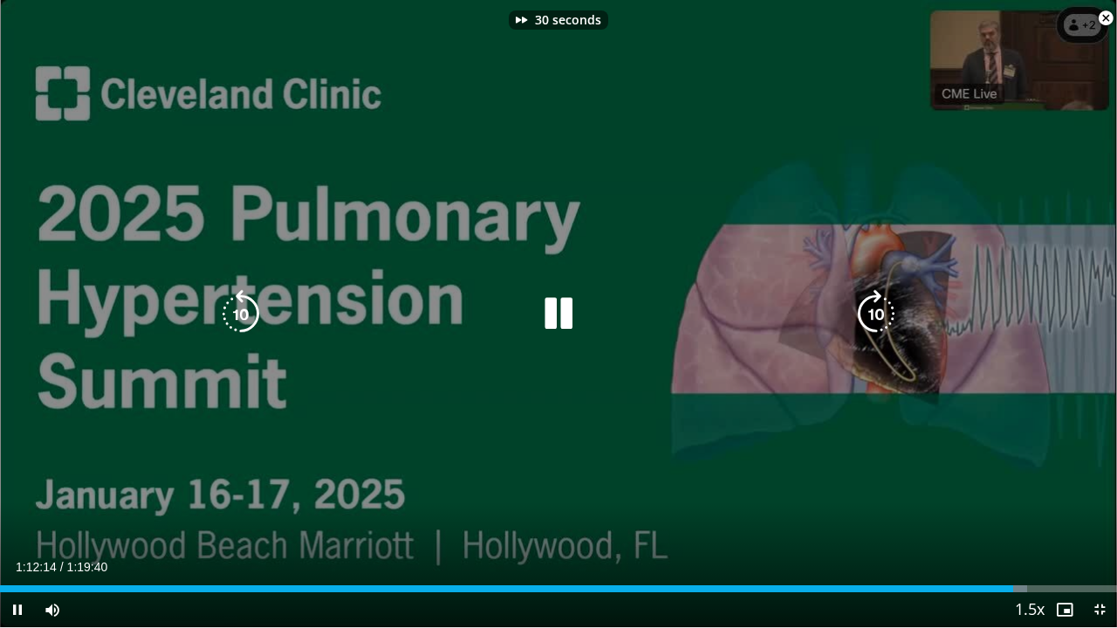
click at [869, 316] on icon "Video Player" at bounding box center [876, 314] width 49 height 49
click at [1047, 488] on div "Loaded : 92.47% 1:12:36 1:15:14" at bounding box center [558, 589] width 1117 height 7
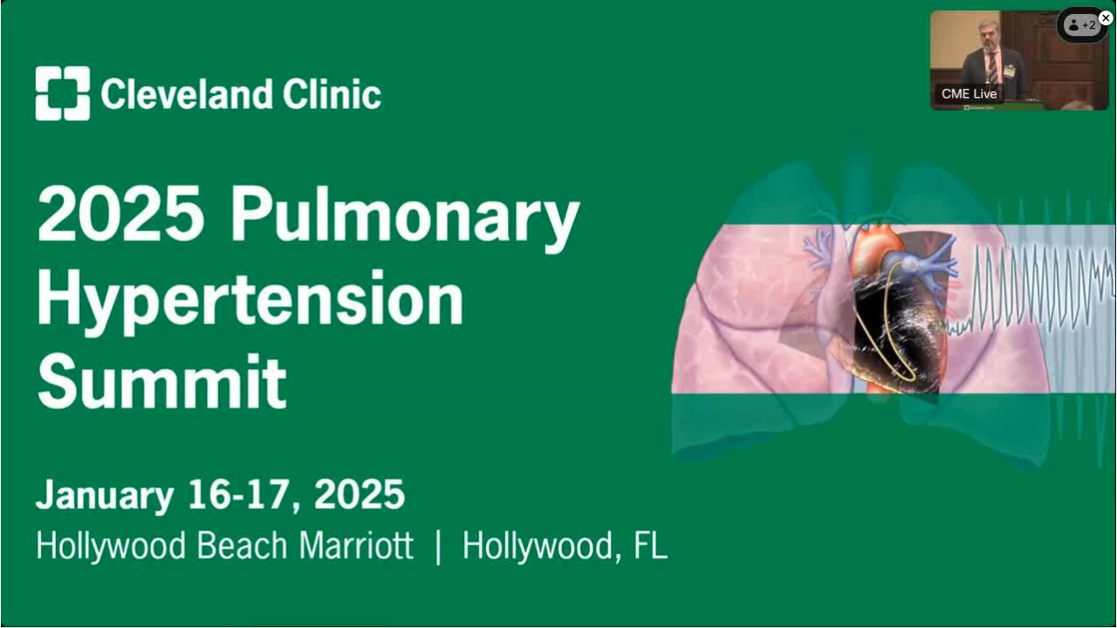
click at [1070, 488] on div "40 seconds Tap to unmute" at bounding box center [558, 313] width 1117 height 627
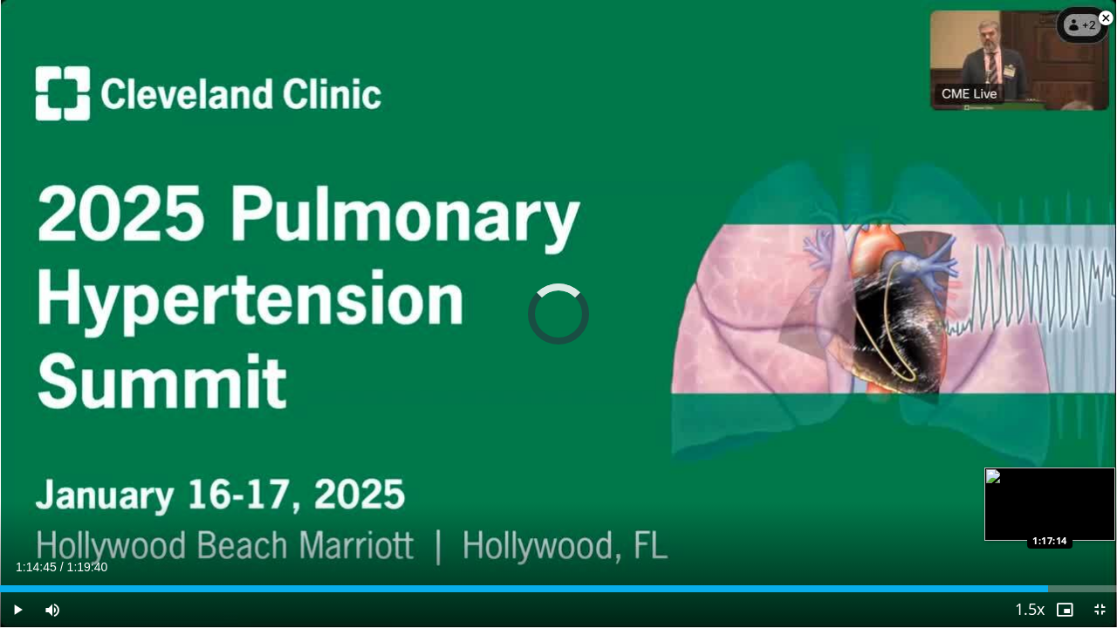
click at [1085, 488] on div "Loaded : 0.00% 1:14:45 1:17:14" at bounding box center [558, 584] width 1117 height 17
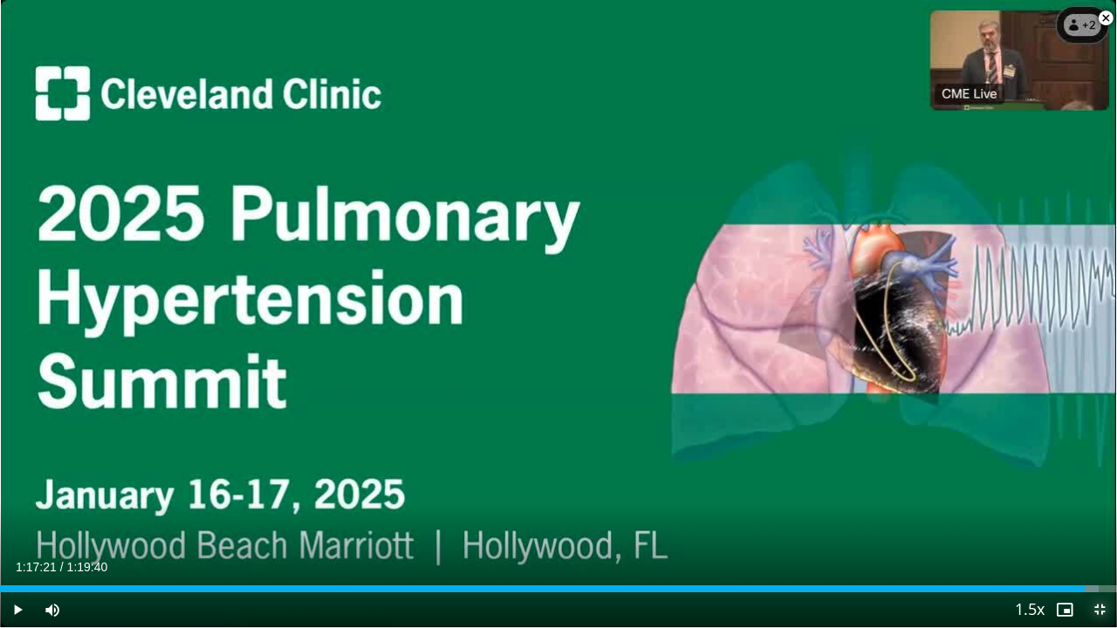
click at [1096, 488] on span "Video Player" at bounding box center [1099, 610] width 35 height 35
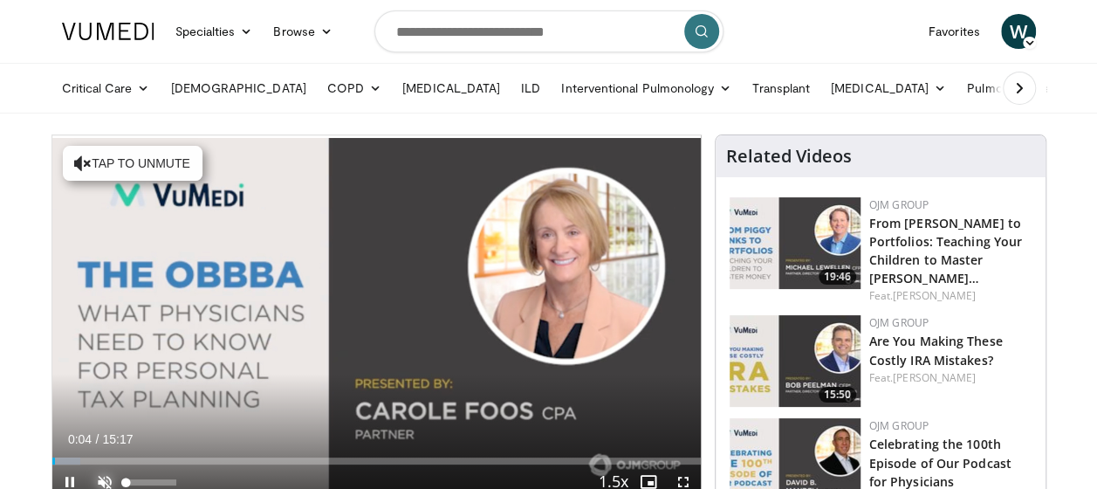
click at [101, 478] on span "Video Player" at bounding box center [104, 481] width 35 height 35
click at [681, 475] on span "Video Player" at bounding box center [683, 481] width 35 height 35
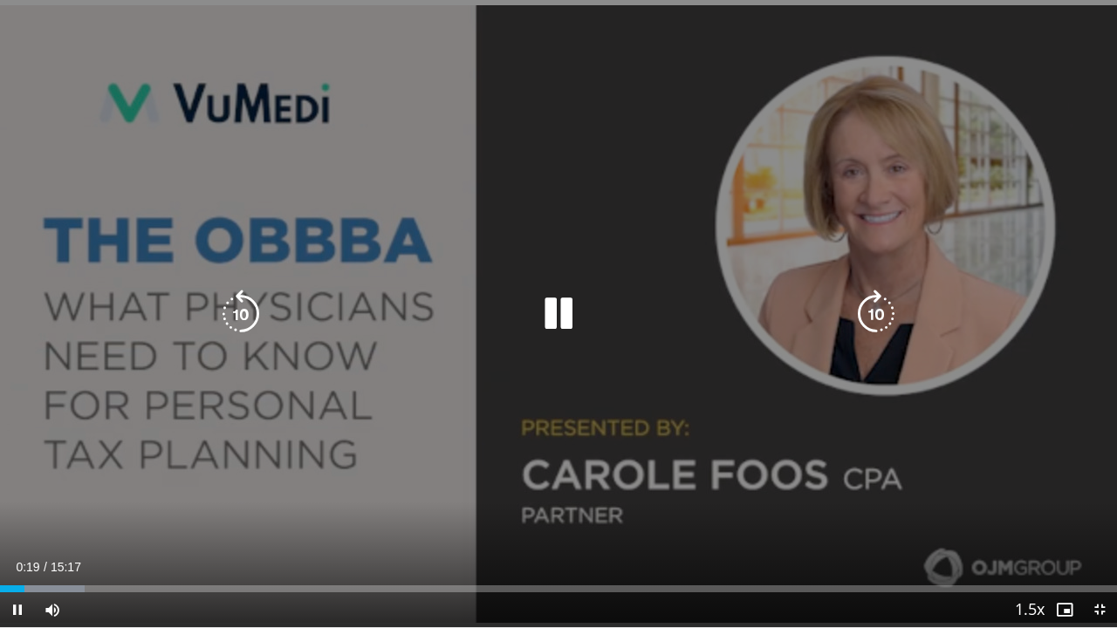
click at [879, 319] on icon "Video Player" at bounding box center [876, 314] width 49 height 49
click at [878, 319] on icon "Video Player" at bounding box center [876, 314] width 49 height 49
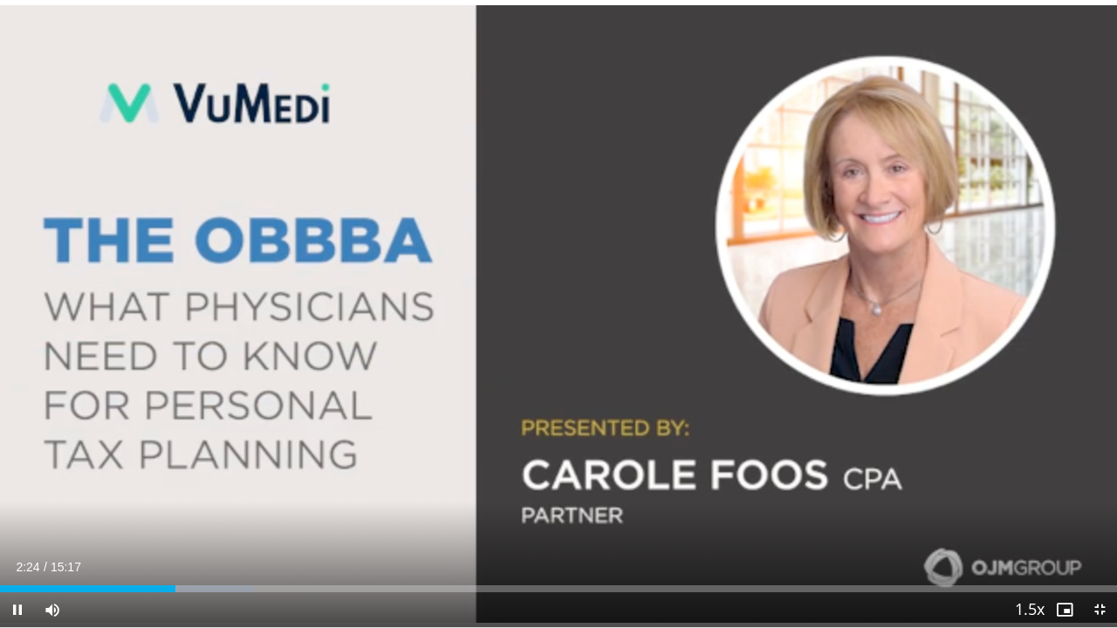
click at [1096, 488] on video-js "**********" at bounding box center [558, 314] width 1117 height 628
click at [1096, 488] on span "Video Player" at bounding box center [1099, 610] width 35 height 35
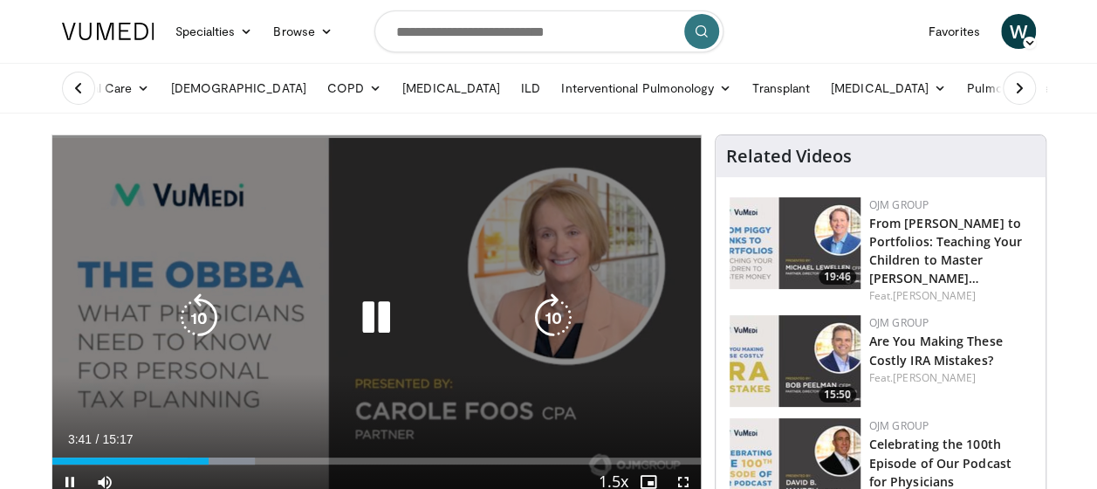
click at [292, 384] on div "20 seconds Tap to unmute" at bounding box center [376, 317] width 648 height 364
click at [291, 374] on div "20 seconds Tap to unmute" at bounding box center [376, 317] width 648 height 364
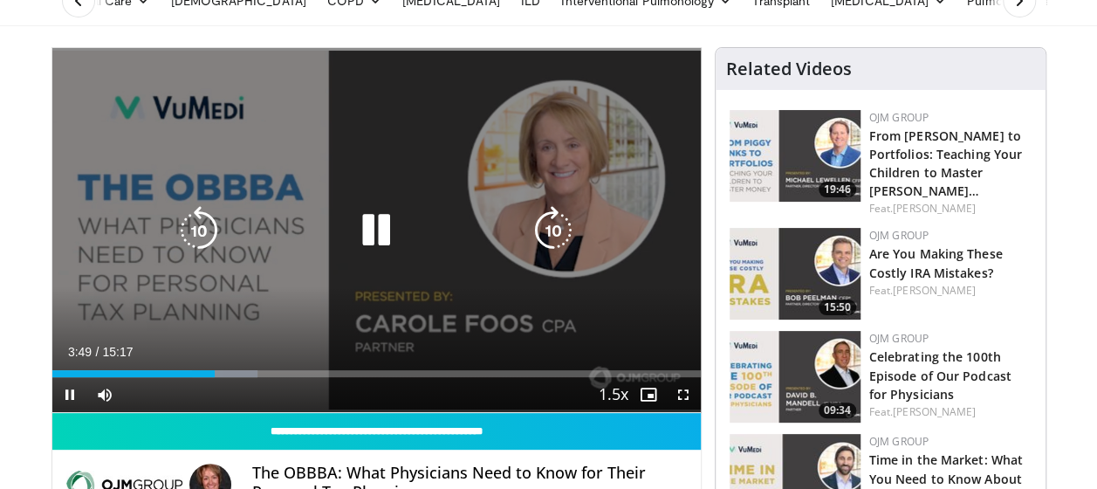
click at [332, 314] on div "20 seconds Tap to unmute" at bounding box center [376, 230] width 648 height 364
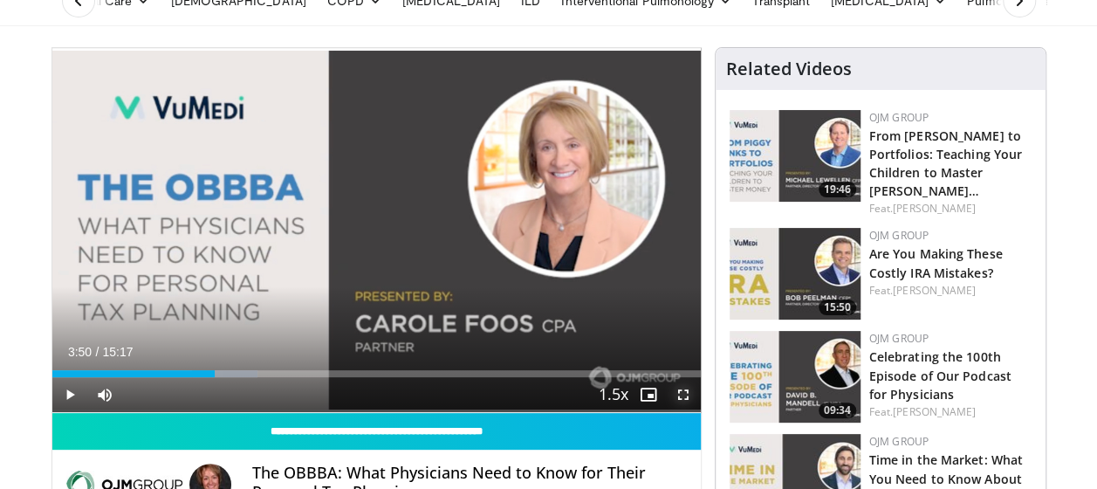
click at [679, 393] on span "Video Player" at bounding box center [683, 394] width 35 height 35
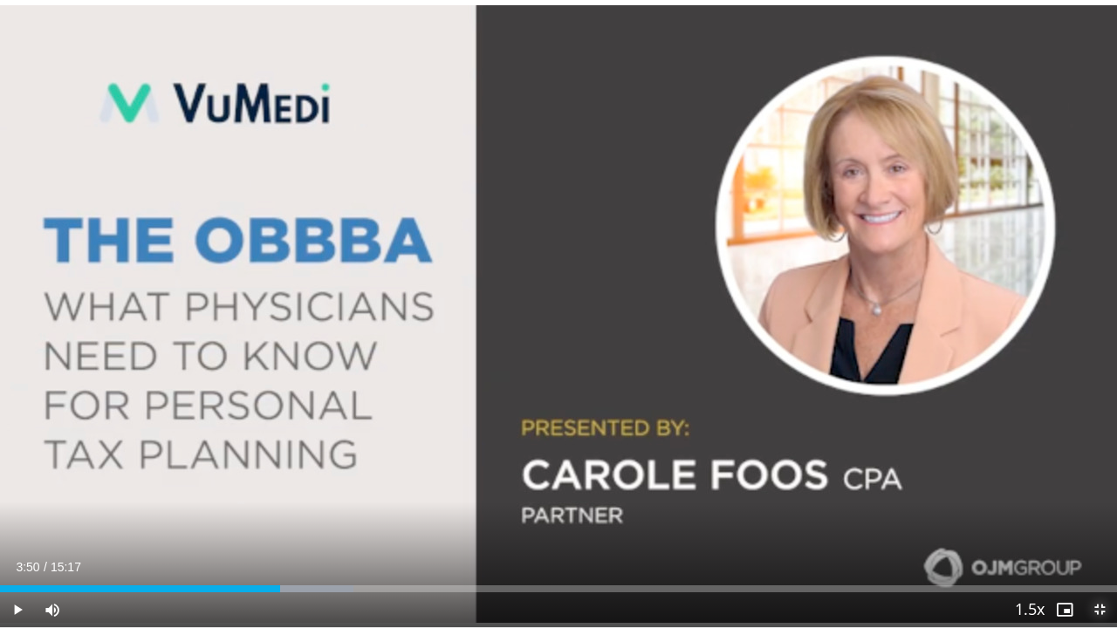
click at [1092, 488] on span "Video Player" at bounding box center [1099, 610] width 35 height 35
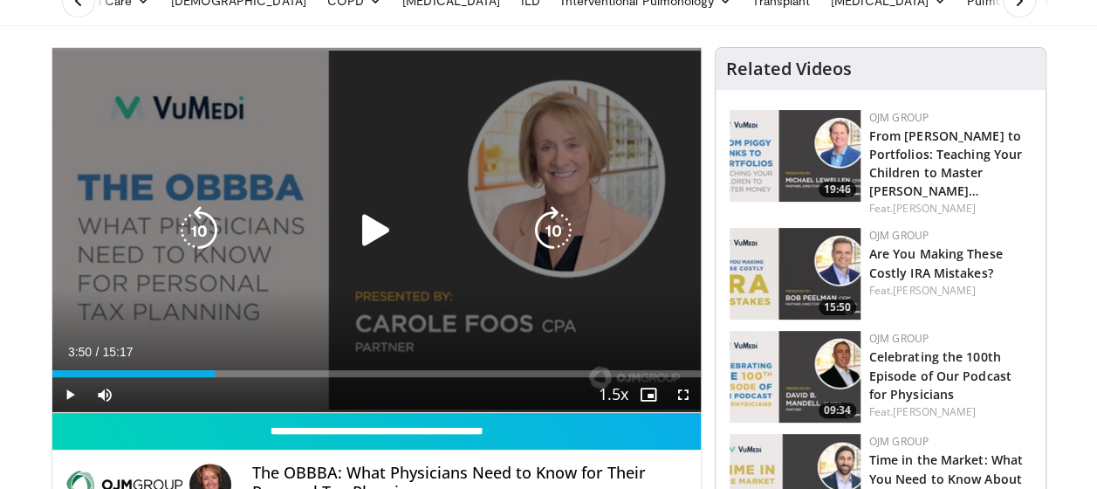
click at [369, 230] on icon "Video Player" at bounding box center [376, 230] width 49 height 49
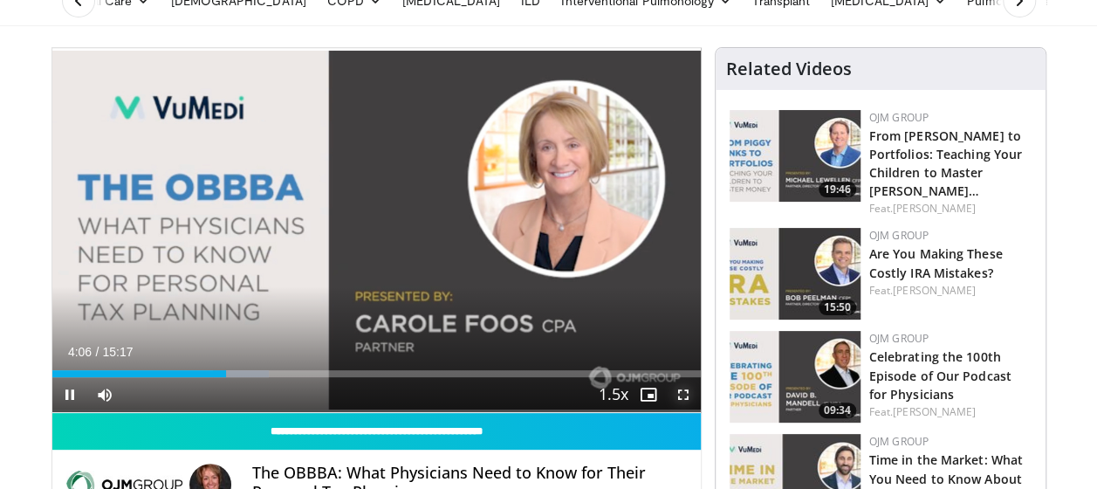
click at [683, 391] on span "Video Player" at bounding box center [683, 394] width 35 height 35
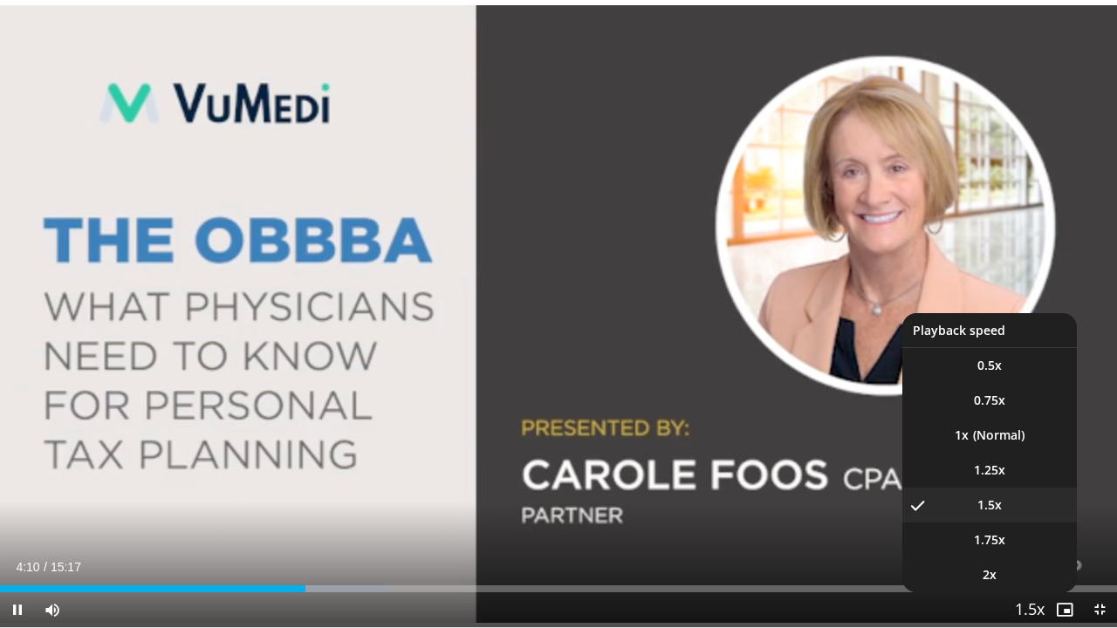
click at [1035, 488] on span "Video Player" at bounding box center [1030, 610] width 24 height 35
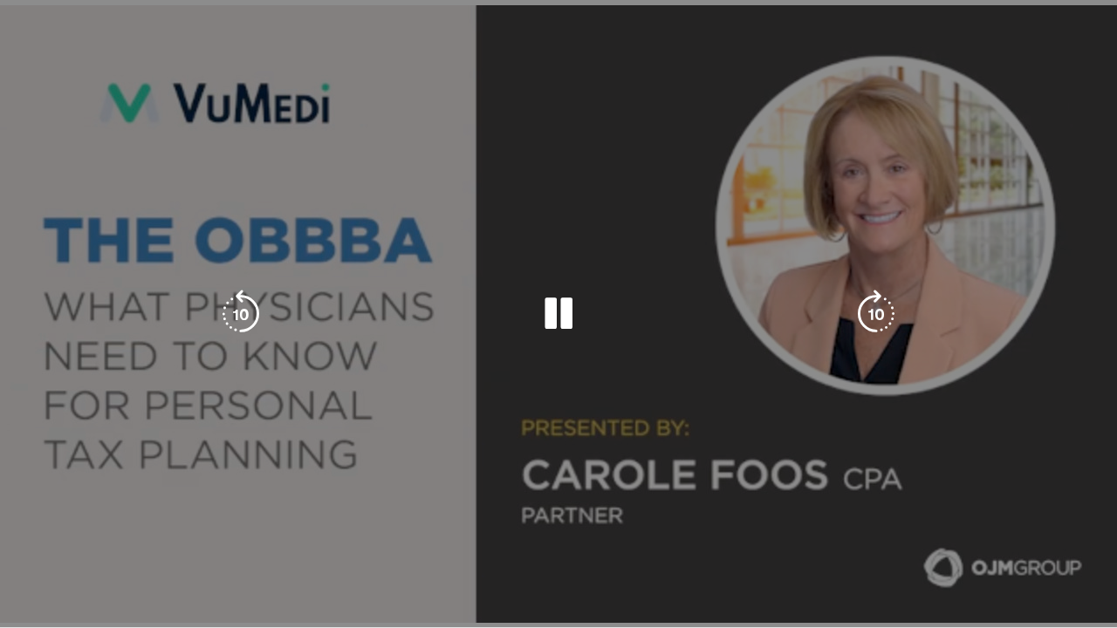
click at [1035, 488] on div "20 seconds Tap to unmute" at bounding box center [558, 313] width 1117 height 627
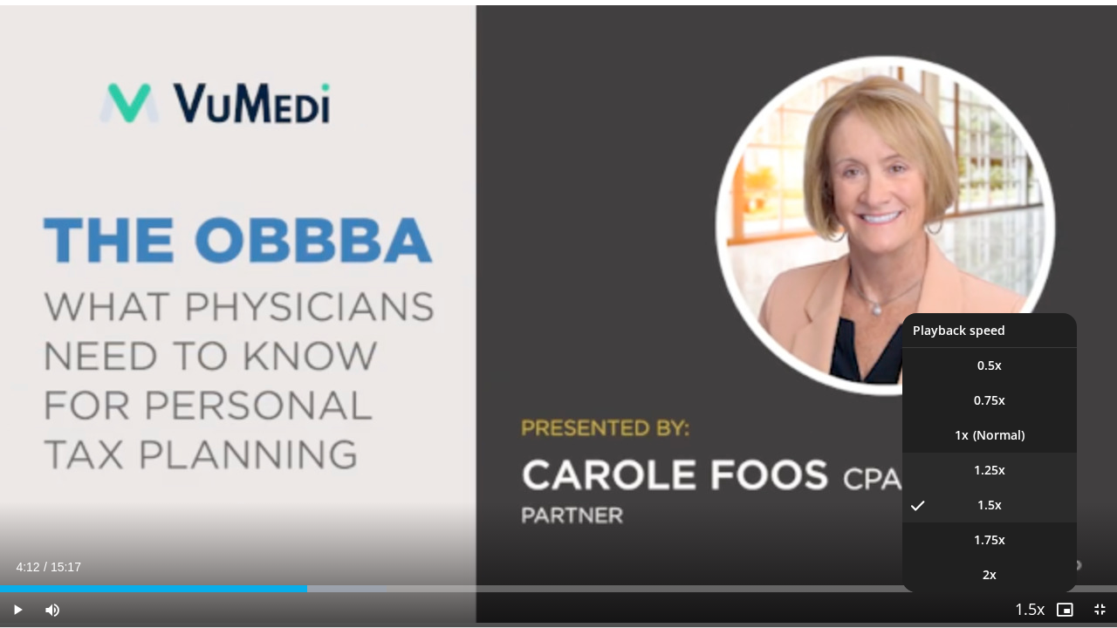
click at [990, 467] on span "1.25x" at bounding box center [989, 470] width 31 height 17
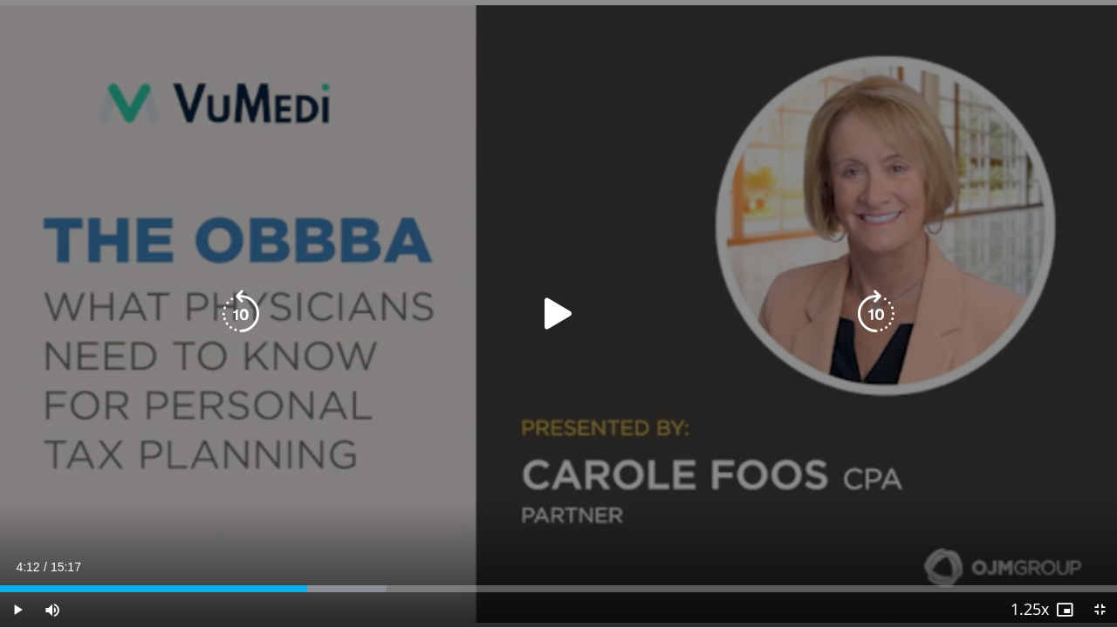
click at [559, 313] on icon "Video Player" at bounding box center [558, 314] width 49 height 49
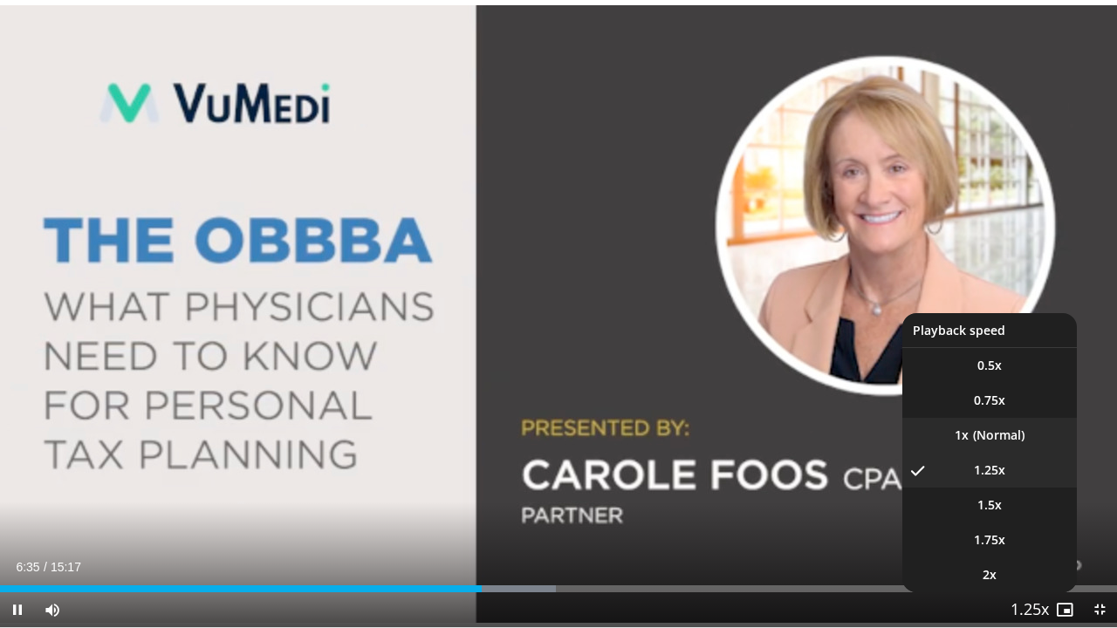
click at [1015, 429] on li "1x" at bounding box center [989, 435] width 175 height 35
click at [1025, 468] on li "1.25x" at bounding box center [989, 470] width 175 height 35
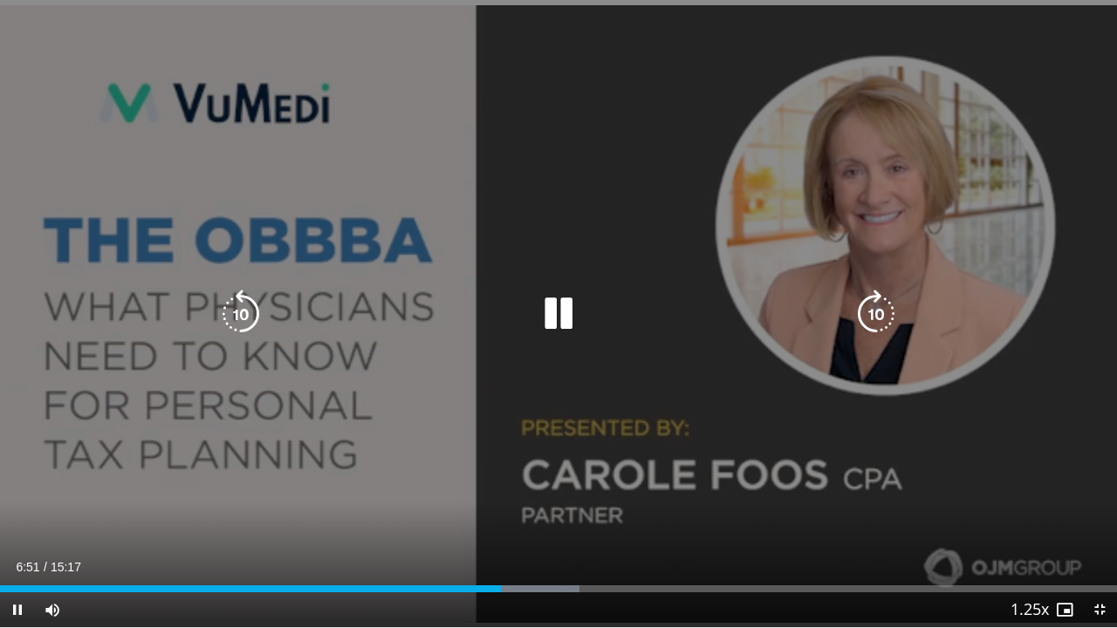
click at [1026, 422] on div "20 seconds Tap to unmute" at bounding box center [558, 313] width 1117 height 627
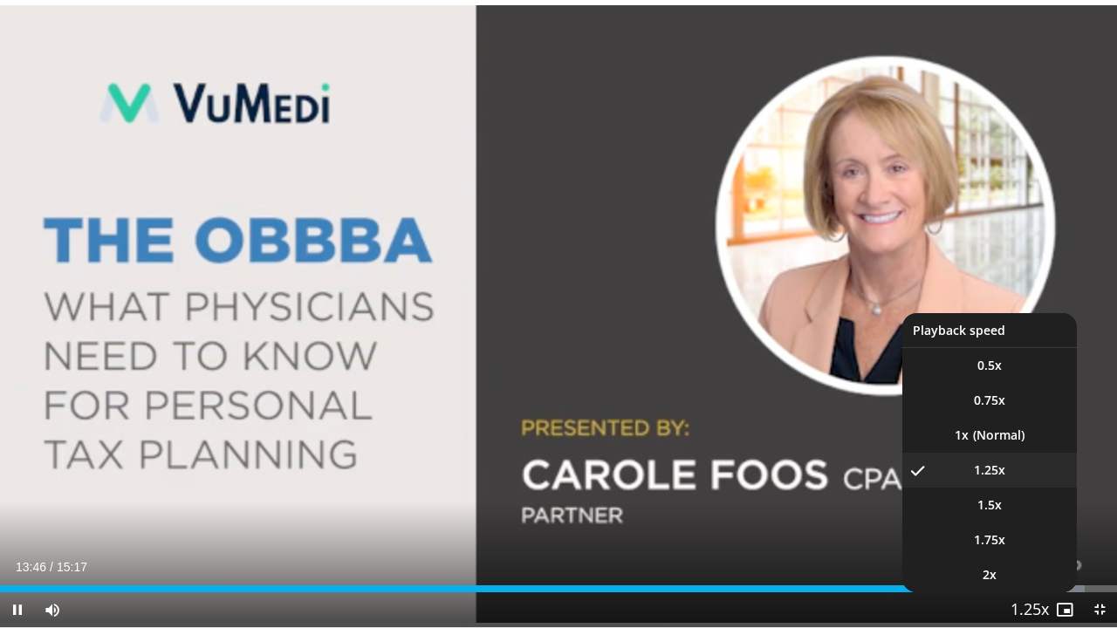
click at [1035, 488] on span "Video Player" at bounding box center [1030, 610] width 24 height 35
click at [1023, 488] on li "2x" at bounding box center [989, 575] width 175 height 35
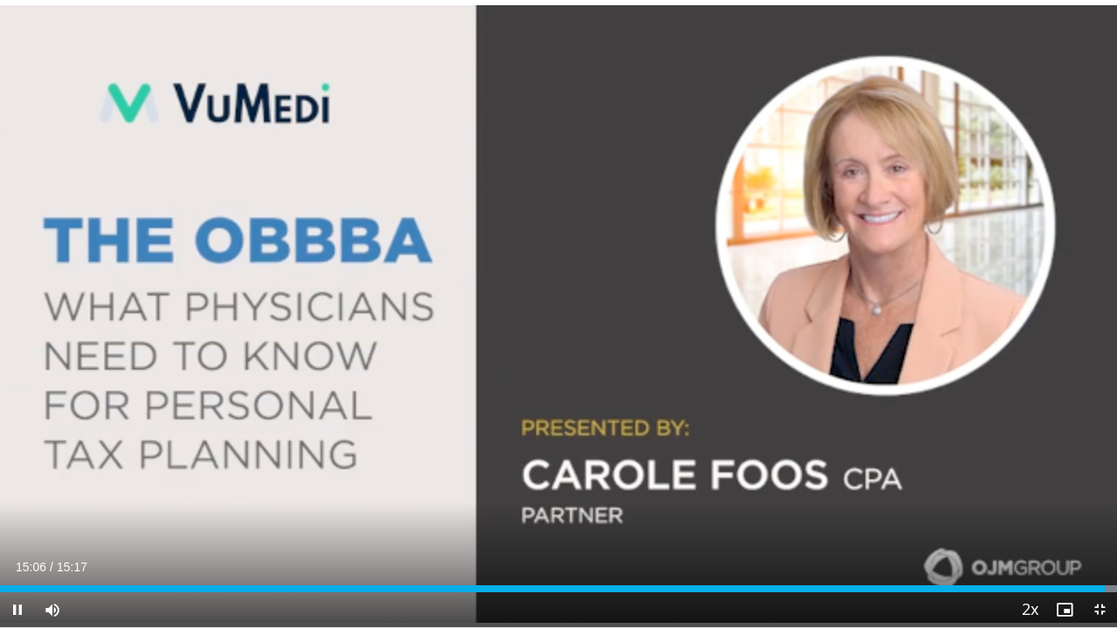
click at [997, 434] on div "20 seconds Tap to unmute" at bounding box center [558, 313] width 1117 height 627
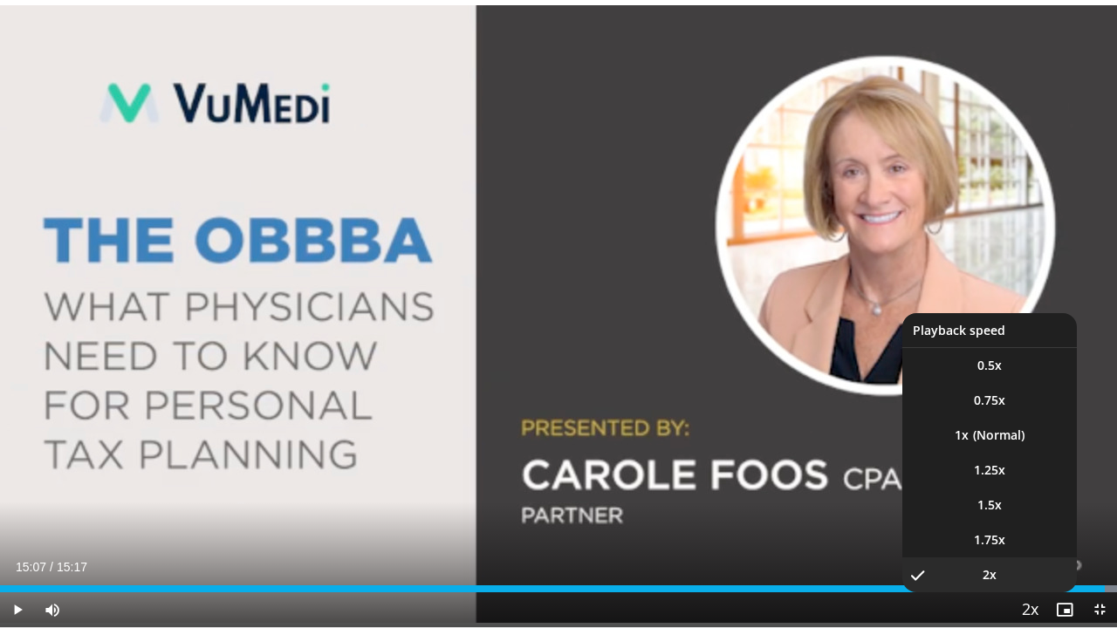
click at [1030, 488] on span "Video Player" at bounding box center [1030, 610] width 24 height 35
click at [1002, 429] on li "1x" at bounding box center [989, 435] width 175 height 35
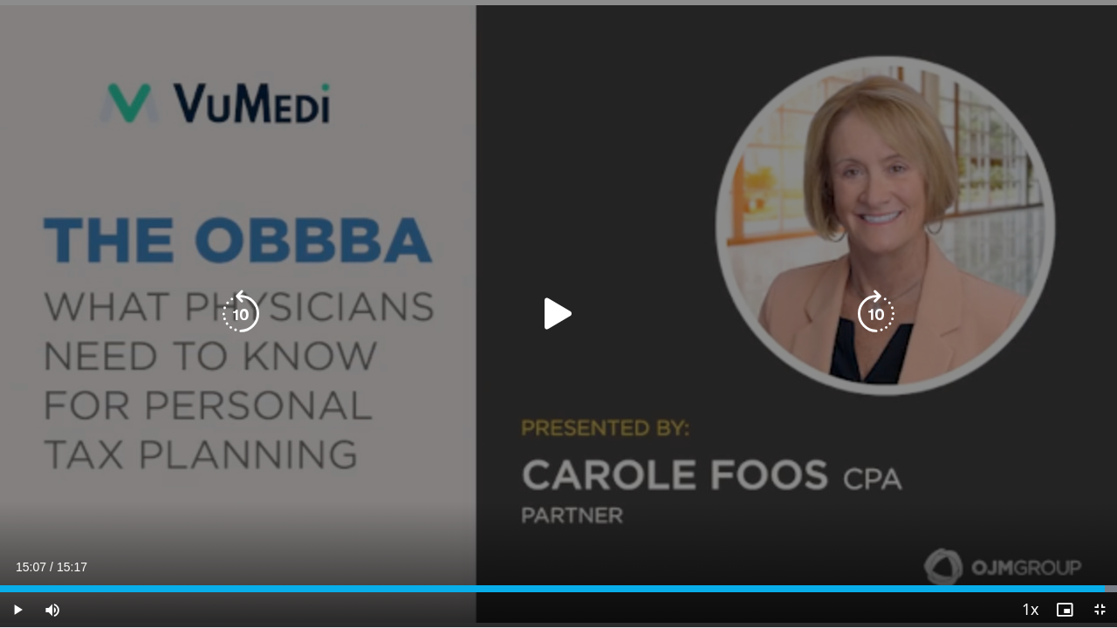
click at [557, 307] on icon "Video Player" at bounding box center [558, 314] width 49 height 49
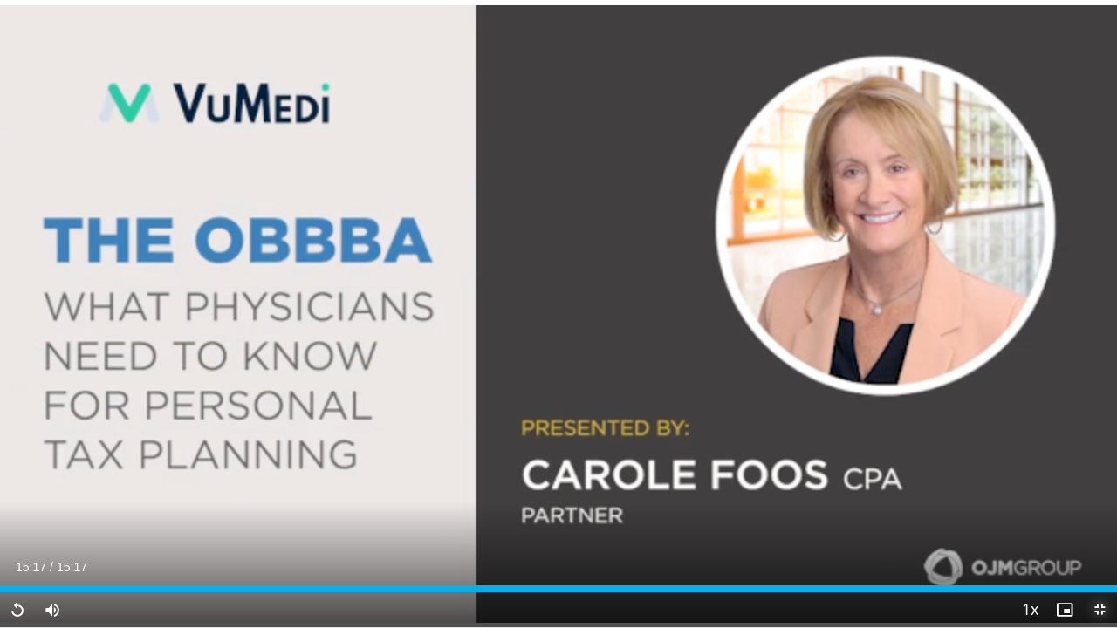
click at [1096, 488] on span "Video Player" at bounding box center [1099, 610] width 35 height 35
